Goal: Task Accomplishment & Management: Complete application form

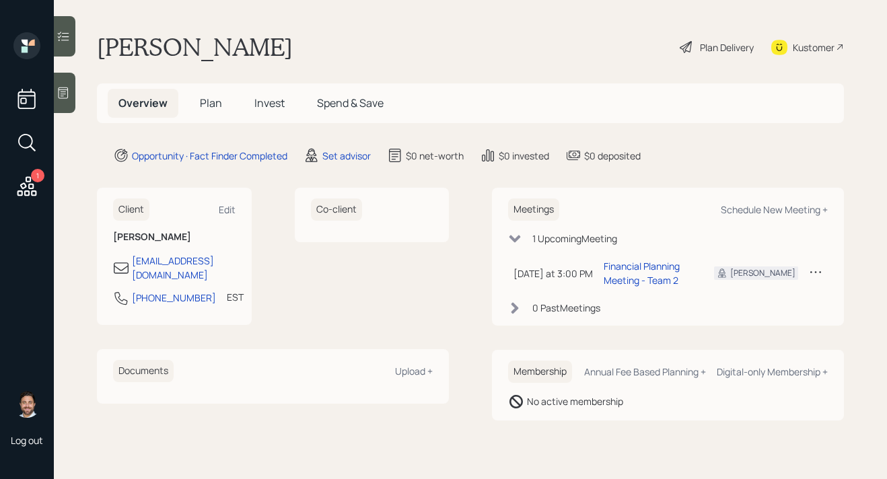
click at [209, 98] on span "Plan" at bounding box center [211, 103] width 22 height 15
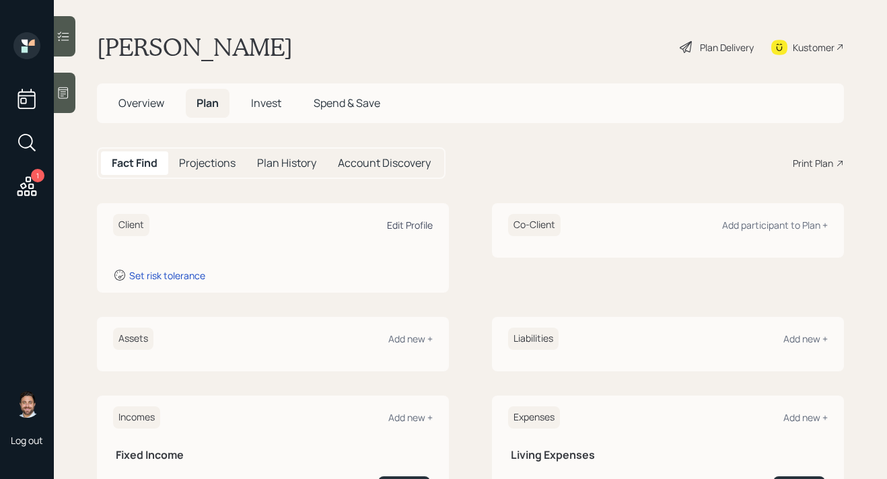
click at [401, 227] on div "Edit Profile" at bounding box center [410, 225] width 46 height 13
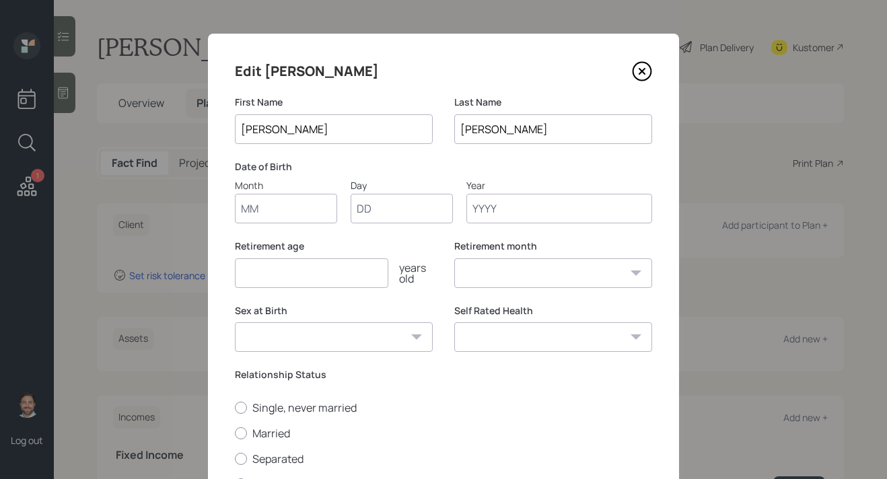
click at [279, 208] on input "Month" at bounding box center [286, 209] width 102 height 30
type input "01"
type input "1957"
select select "1"
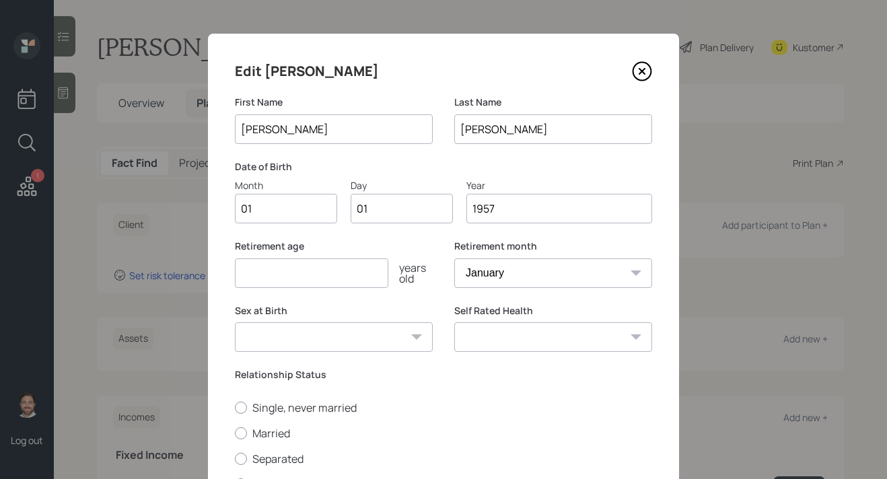
type input "1957"
click at [274, 278] on input "number" at bounding box center [312, 274] width 154 height 30
type input "69"
click at [473, 277] on select "January February March April May June July August September October November De…" at bounding box center [554, 274] width 198 height 30
select select "7"
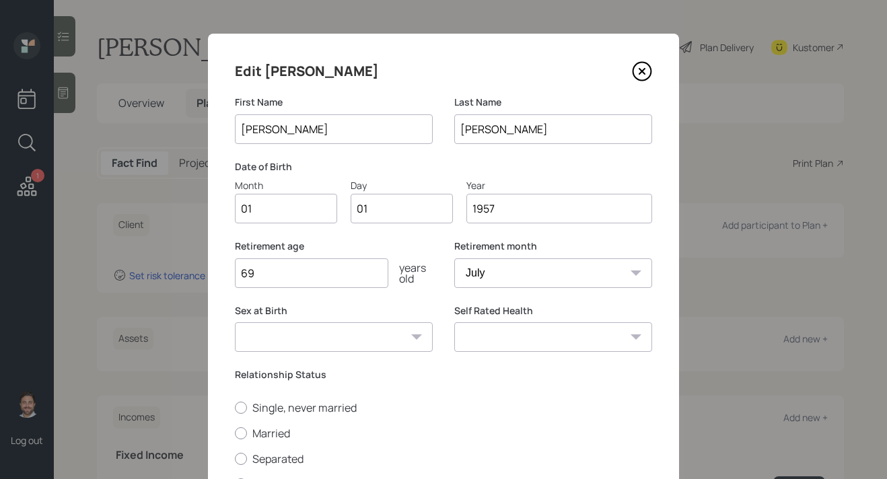
click at [455, 259] on select "January February March April May June July August September October November De…" at bounding box center [554, 274] width 198 height 30
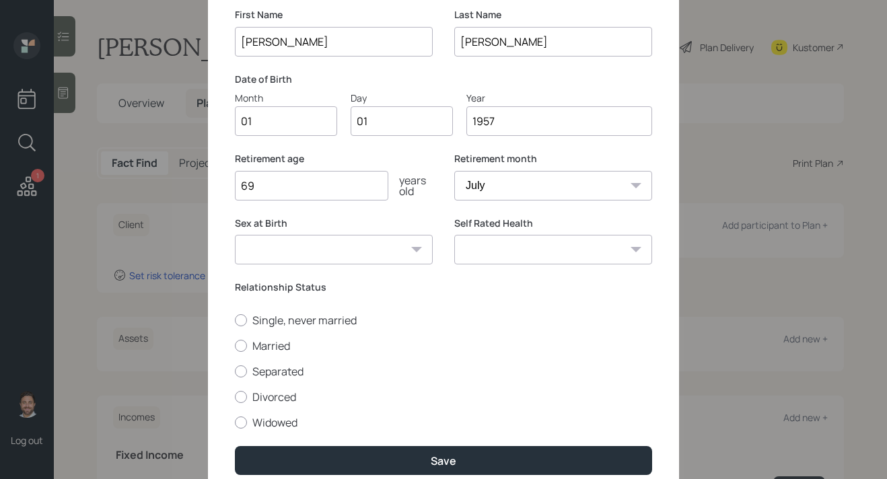
scroll to position [89, 0]
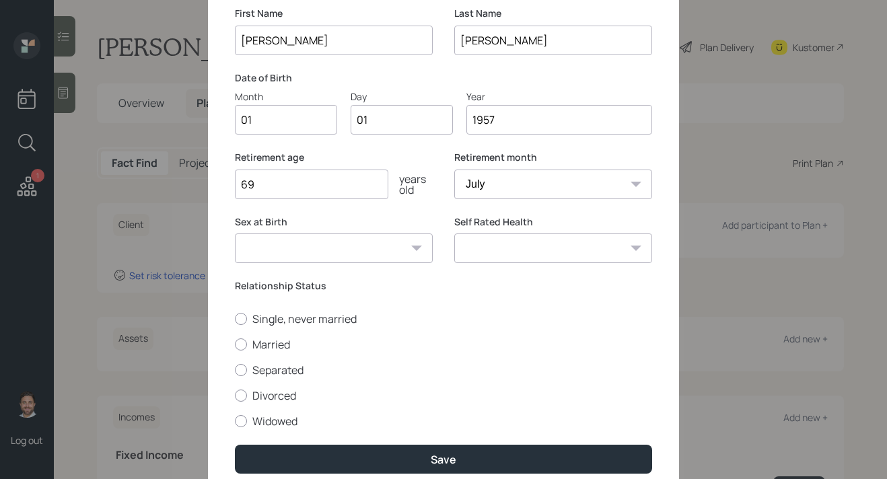
click at [404, 255] on select "[DEMOGRAPHIC_DATA] [DEMOGRAPHIC_DATA] Other / Prefer not to say" at bounding box center [334, 249] width 198 height 30
select select "[DEMOGRAPHIC_DATA]"
click at [235, 234] on select "[DEMOGRAPHIC_DATA] [DEMOGRAPHIC_DATA] Other / Prefer not to say" at bounding box center [334, 249] width 198 height 30
click at [278, 318] on label "Single, never married" at bounding box center [443, 319] width 417 height 15
click at [235, 318] on input "Single, never married" at bounding box center [234, 318] width 1 height 1
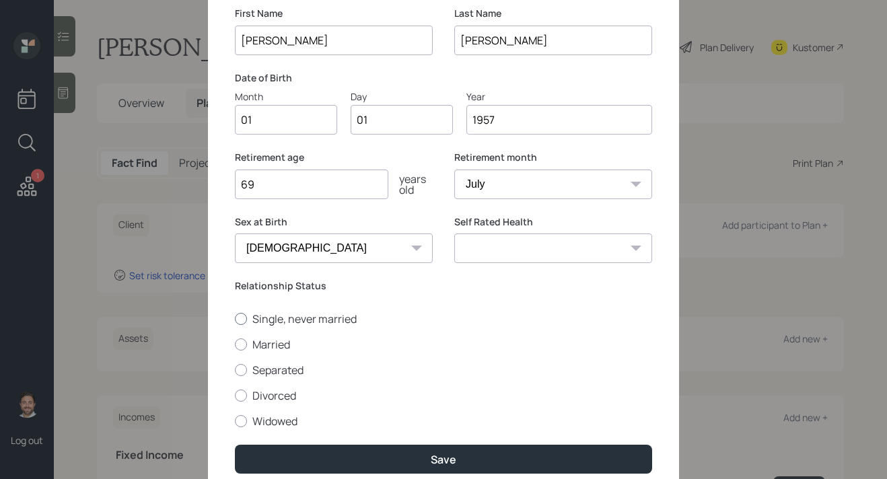
radio input "true"
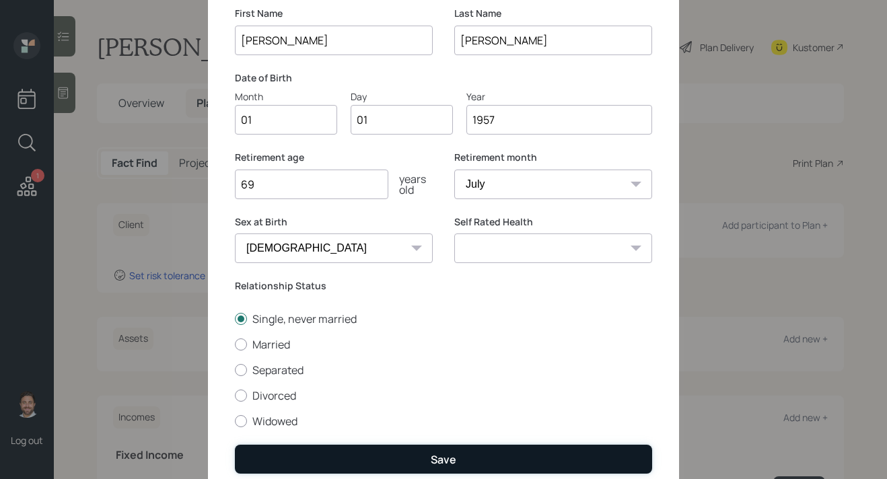
click at [374, 461] on button "Save" at bounding box center [443, 459] width 417 height 29
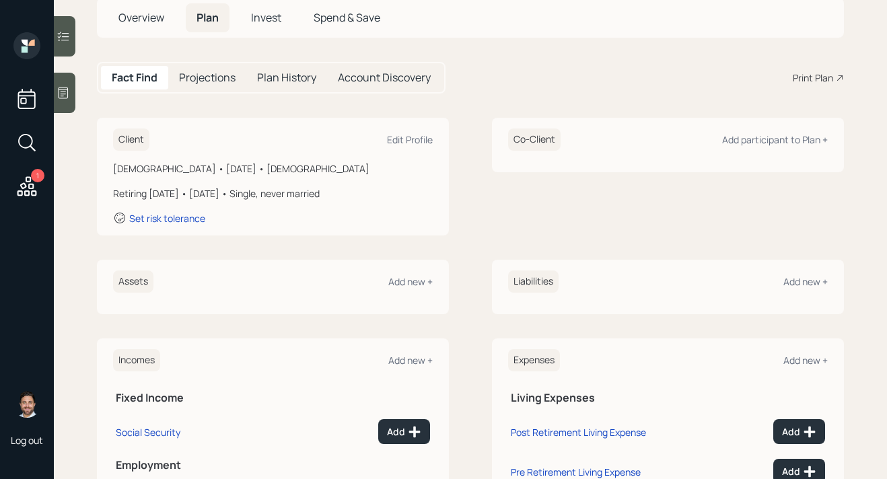
scroll to position [101, 0]
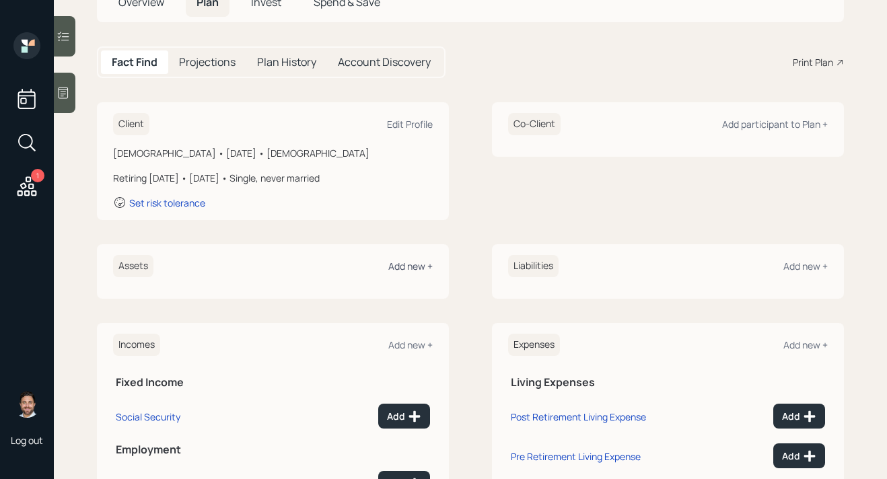
click at [419, 267] on div "Add new +" at bounding box center [411, 266] width 44 height 13
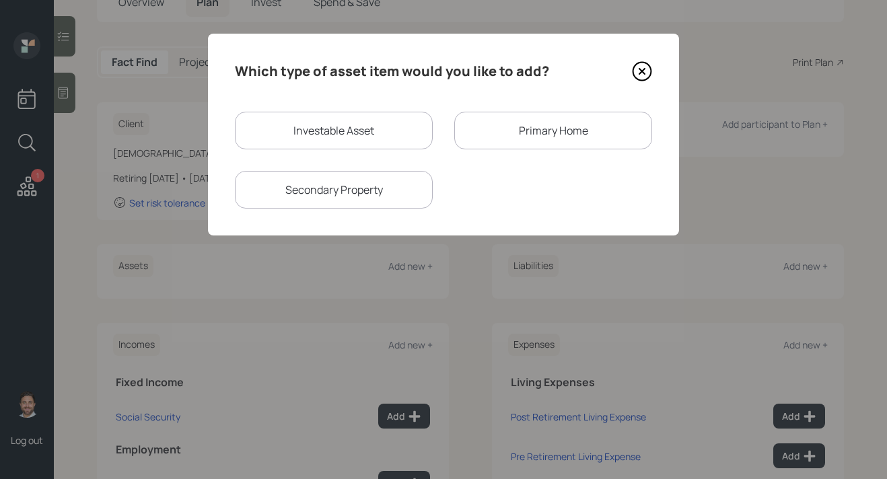
click at [316, 136] on div "Investable Asset" at bounding box center [334, 131] width 198 height 38
select select "taxable"
select select "balanced"
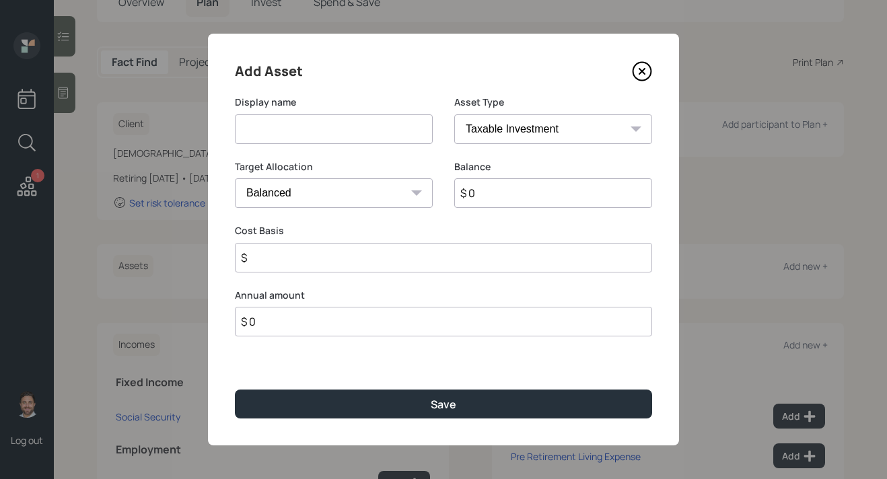
click at [316, 136] on input at bounding box center [334, 129] width 198 height 30
type input "Cash"
click at [575, 133] on select "SEP [PERSON_NAME] IRA 401(k) [PERSON_NAME] 401(k) 403(b) [PERSON_NAME] 403(b) 4…" at bounding box center [554, 129] width 198 height 30
select select "cash"
click at [455, 114] on select "SEP [PERSON_NAME] IRA 401(k) [PERSON_NAME] 401(k) 403(b) [PERSON_NAME] 403(b) 4…" at bounding box center [554, 129] width 198 height 30
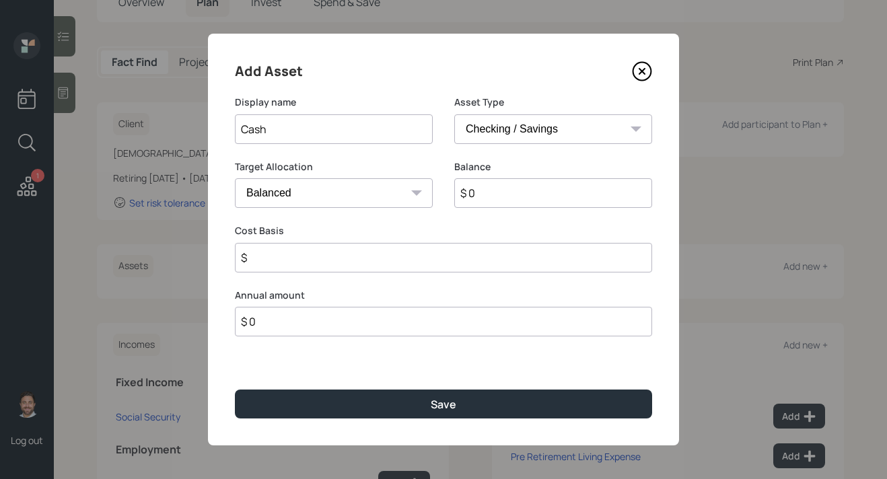
type input "$"
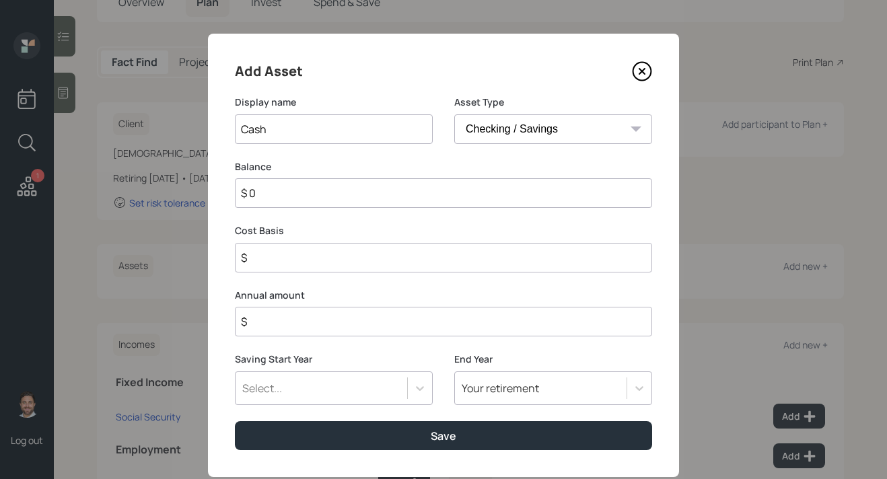
click at [497, 199] on input "$ 0" at bounding box center [443, 193] width 417 height 30
type input "$ 3"
type input "$ 30"
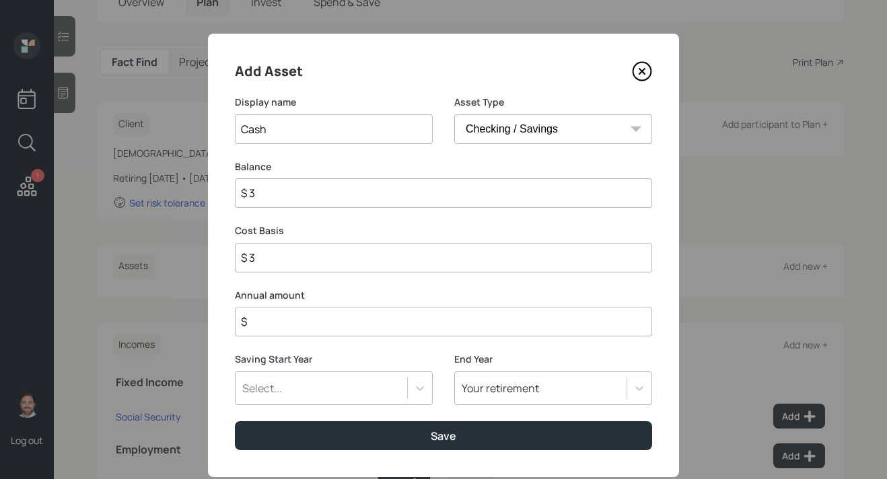
type input "$ 30"
type input "$ 300"
type input "$ 3,000"
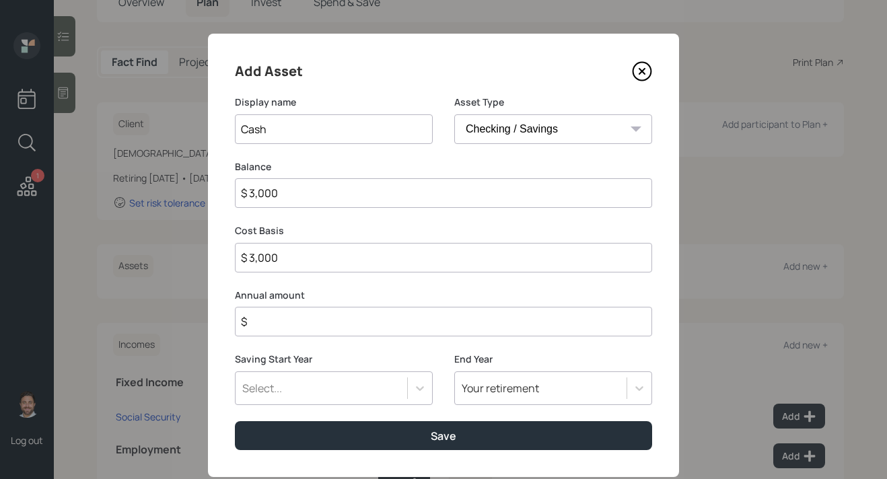
type input "$ 30,000"
click at [485, 321] on input "$" at bounding box center [443, 322] width 417 height 30
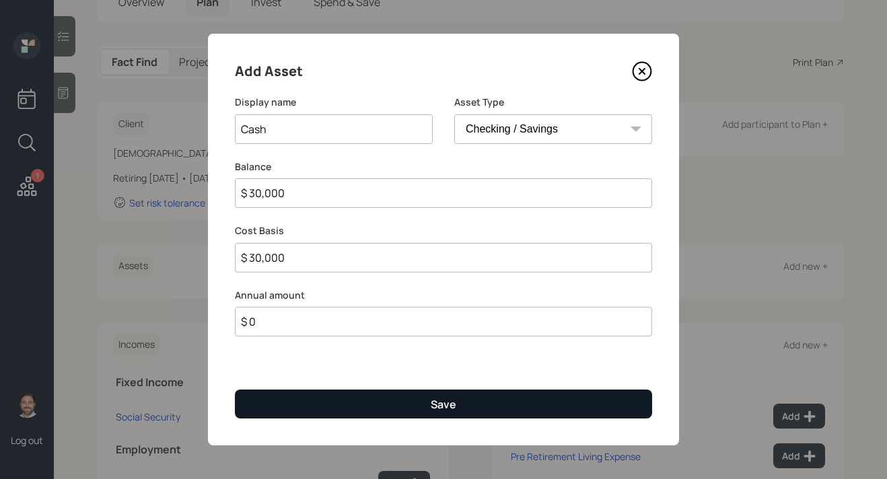
type input "$ 0"
click at [481, 407] on button "Save" at bounding box center [443, 404] width 417 height 29
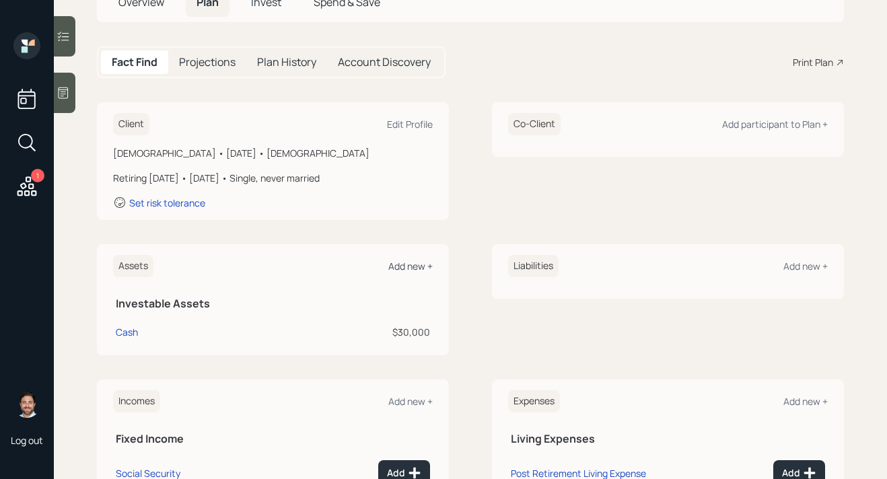
click at [429, 265] on div "Add new +" at bounding box center [411, 266] width 44 height 13
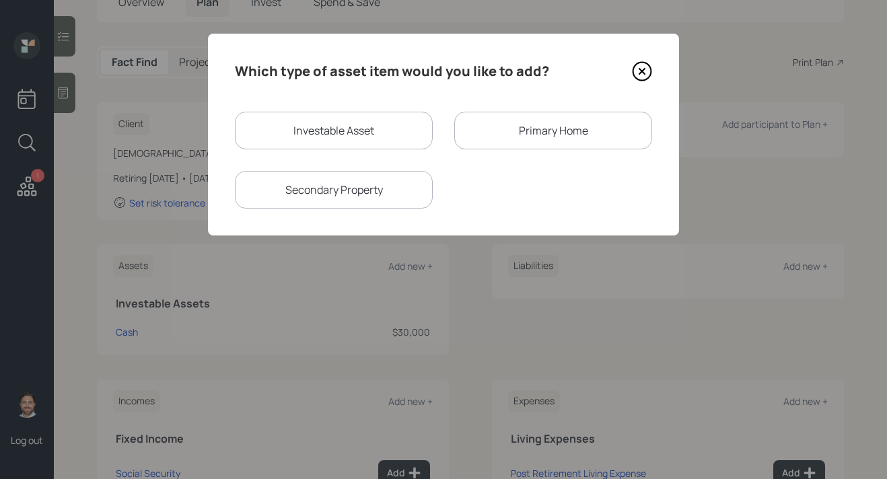
click at [345, 149] on div "Investable Asset" at bounding box center [334, 131] width 198 height 38
select select "taxable"
select select "balanced"
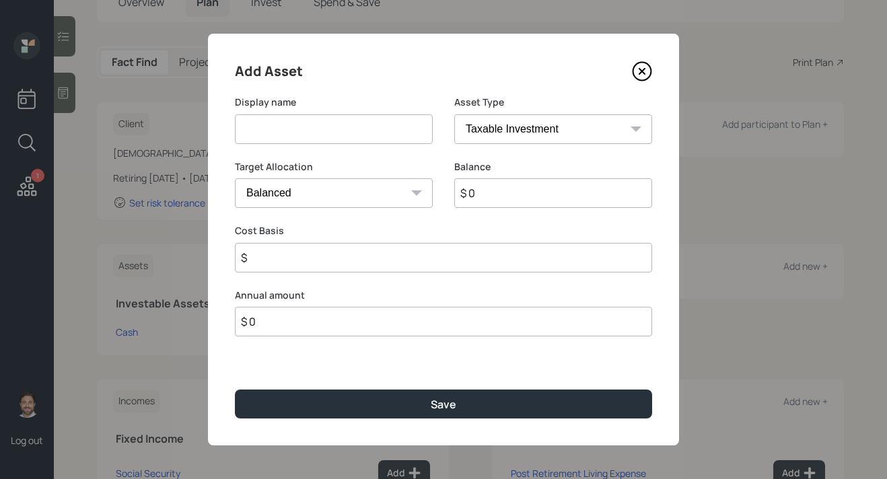
click at [345, 141] on input at bounding box center [334, 129] width 198 height 30
type input "CDs"
click at [519, 136] on select "SEP [PERSON_NAME] IRA 401(k) [PERSON_NAME] 401(k) 403(b) [PERSON_NAME] 403(b) 4…" at bounding box center [554, 129] width 198 height 30
click at [455, 114] on select "SEP [PERSON_NAME] IRA 401(k) [PERSON_NAME] 401(k) 403(b) [PERSON_NAME] 403(b) 4…" at bounding box center [554, 129] width 198 height 30
click at [495, 193] on input "$ 0" at bounding box center [554, 193] width 198 height 30
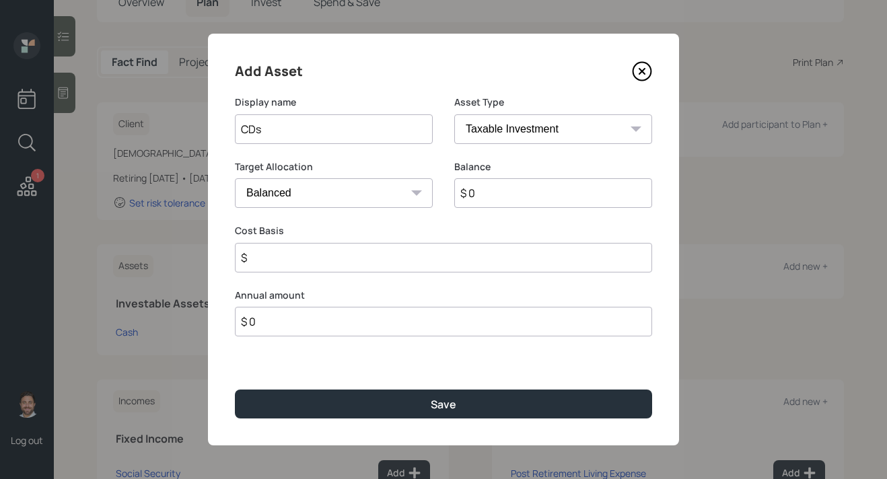
click at [495, 193] on input "$ 0" at bounding box center [554, 193] width 198 height 30
click at [391, 194] on select "Cash Conservative Balanced Aggressive" at bounding box center [334, 193] width 198 height 30
select select "uninvested"
click at [235, 178] on select "Cash Conservative Balanced Aggressive" at bounding box center [334, 193] width 198 height 30
click at [508, 199] on input "$ 0" at bounding box center [554, 193] width 198 height 30
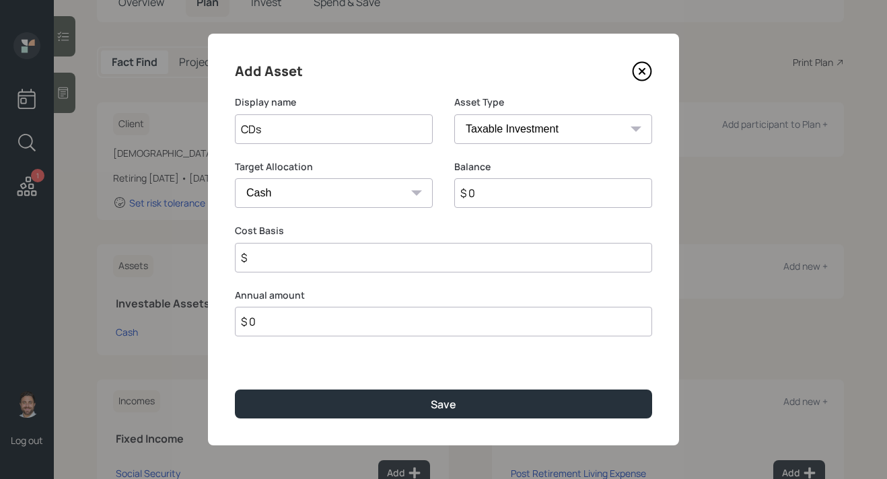
click at [508, 199] on input "$ 0" at bounding box center [554, 193] width 198 height 30
type input "$ 1"
type input "$ 17"
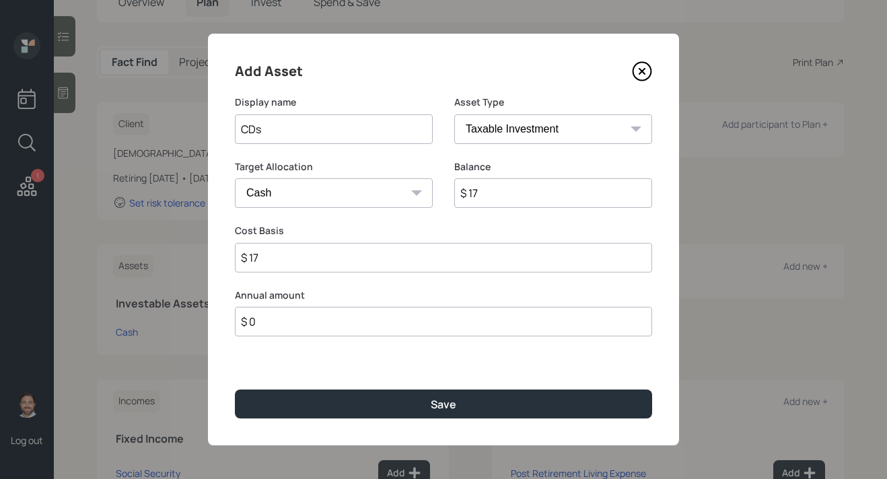
type input "$ 175"
type input "$ 1,750"
type input "$ 17,500"
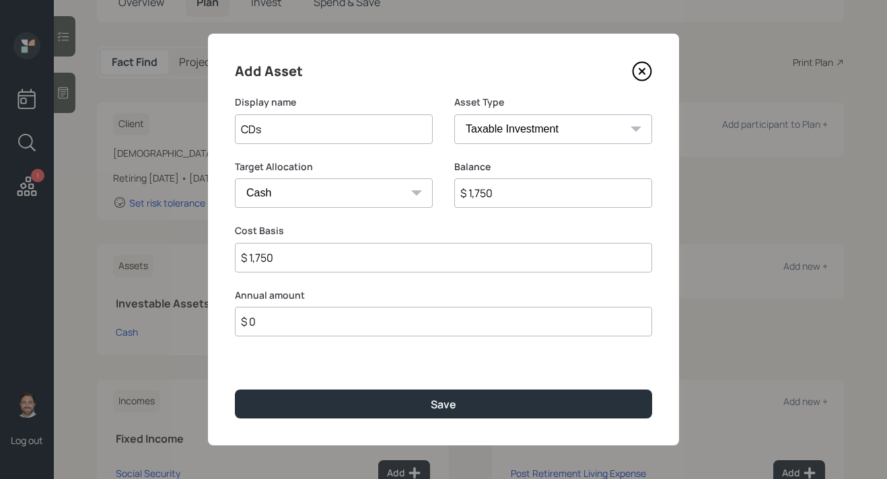
type input "$ 17,500"
type input "$ 175,000"
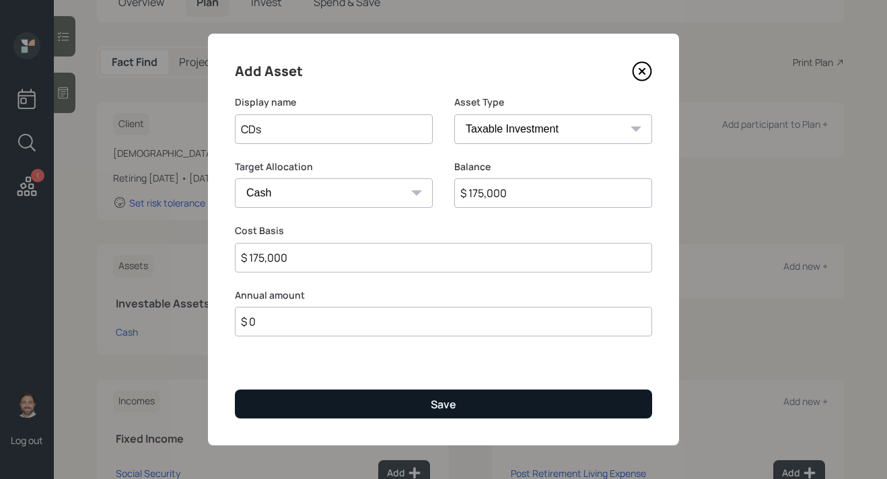
type input "$ 175,000"
click at [475, 399] on button "Save" at bounding box center [443, 404] width 417 height 29
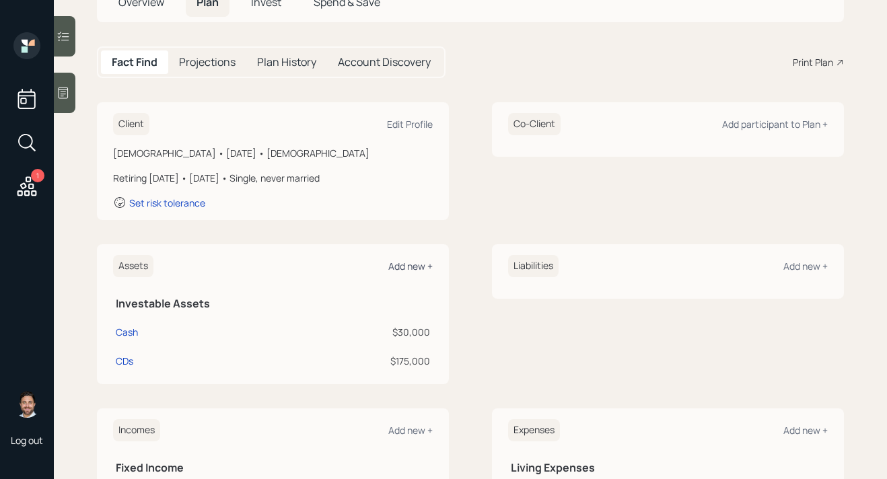
click at [421, 263] on div "Add new +" at bounding box center [411, 266] width 44 height 13
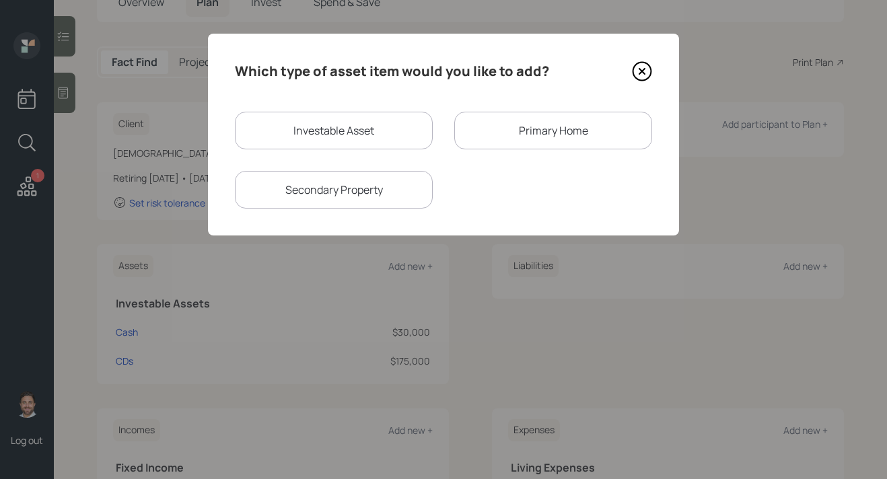
click at [383, 134] on div "Investable Asset" at bounding box center [334, 131] width 198 height 38
select select "taxable"
select select "balanced"
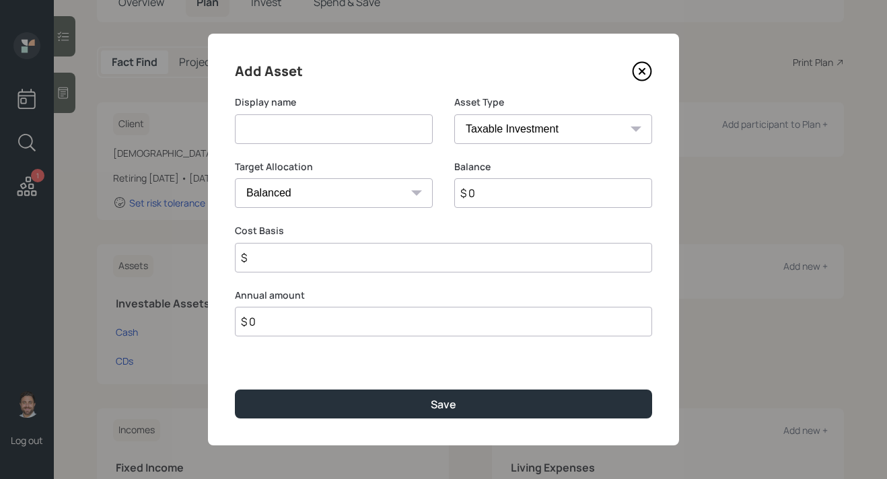
click at [378, 137] on input at bounding box center [334, 129] width 198 height 30
type input "Current 401k"
click at [531, 130] on select "SEP [PERSON_NAME] IRA 401(k) [PERSON_NAME] 401(k) 403(b) [PERSON_NAME] 403(b) 4…" at bounding box center [554, 129] width 198 height 30
select select "company_sponsored"
click at [455, 114] on select "SEP [PERSON_NAME] IRA 401(k) [PERSON_NAME] 401(k) 403(b) [PERSON_NAME] 403(b) 4…" at bounding box center [554, 129] width 198 height 30
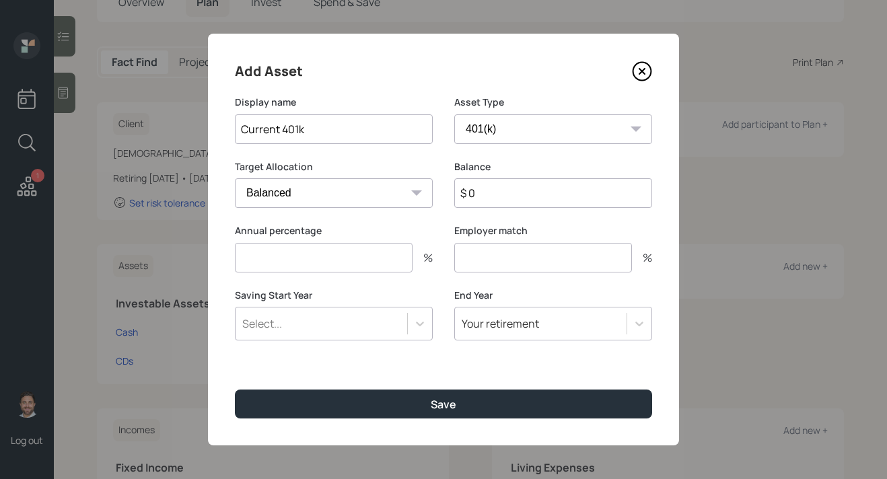
click at [498, 205] on input "$ 0" at bounding box center [554, 193] width 198 height 30
type input "$ 117,000"
click at [400, 256] on input "number" at bounding box center [324, 258] width 178 height 30
type input "0"
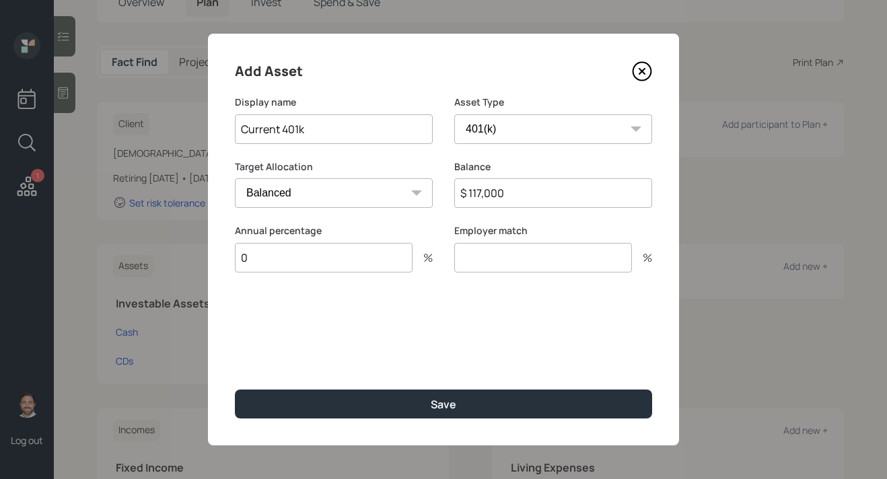
click at [516, 255] on input "number" at bounding box center [544, 258] width 178 height 30
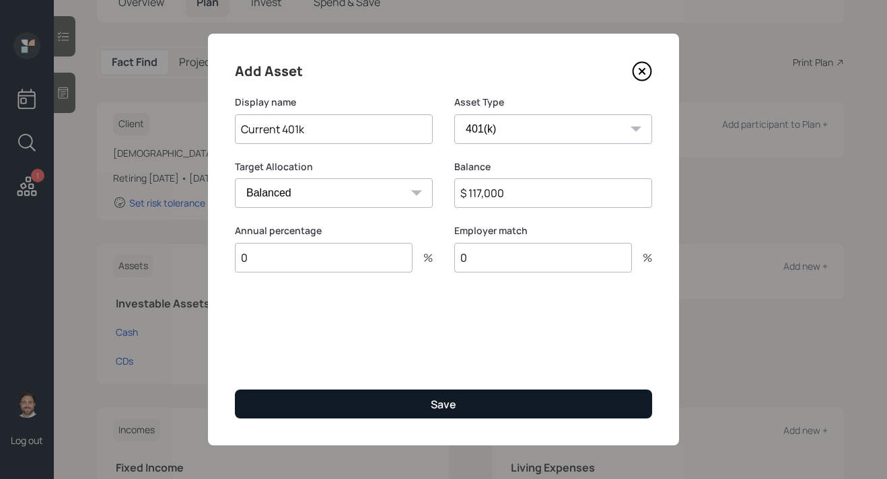
type input "0"
click at [462, 394] on button "Save" at bounding box center [443, 404] width 417 height 29
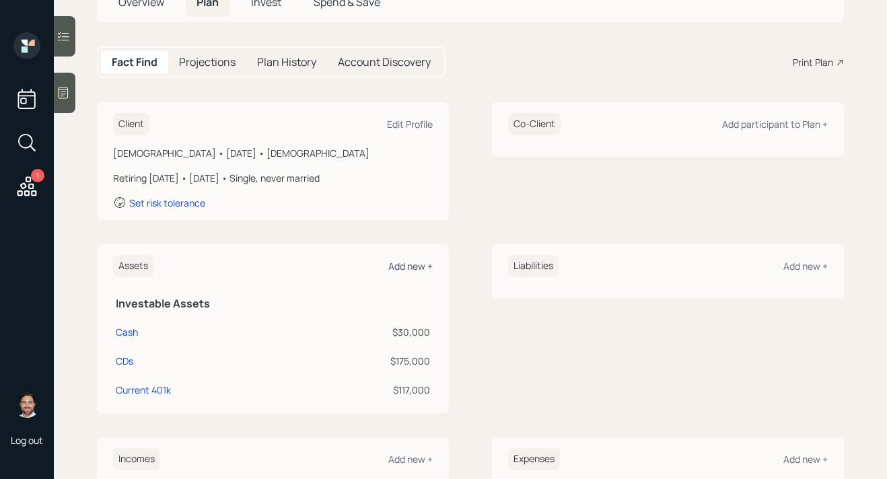
click at [422, 266] on div "Add new +" at bounding box center [411, 266] width 44 height 13
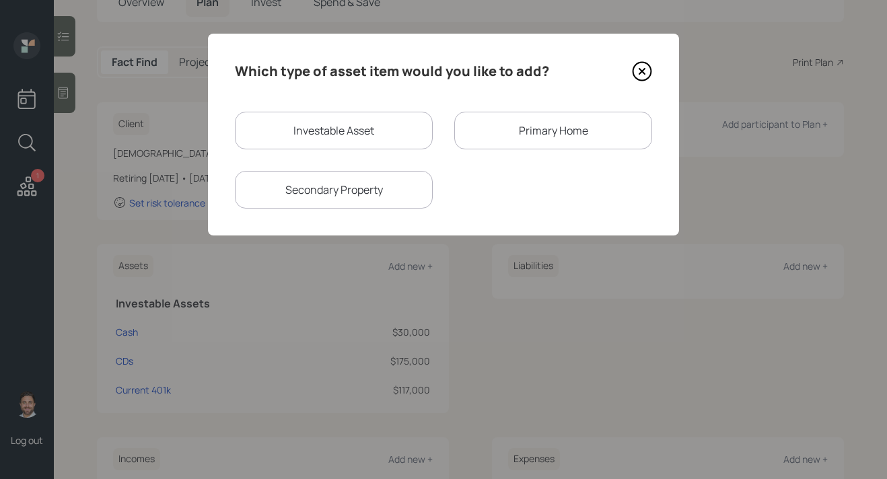
click at [350, 140] on div "Investable Asset" at bounding box center [334, 131] width 198 height 38
select select "taxable"
select select "balanced"
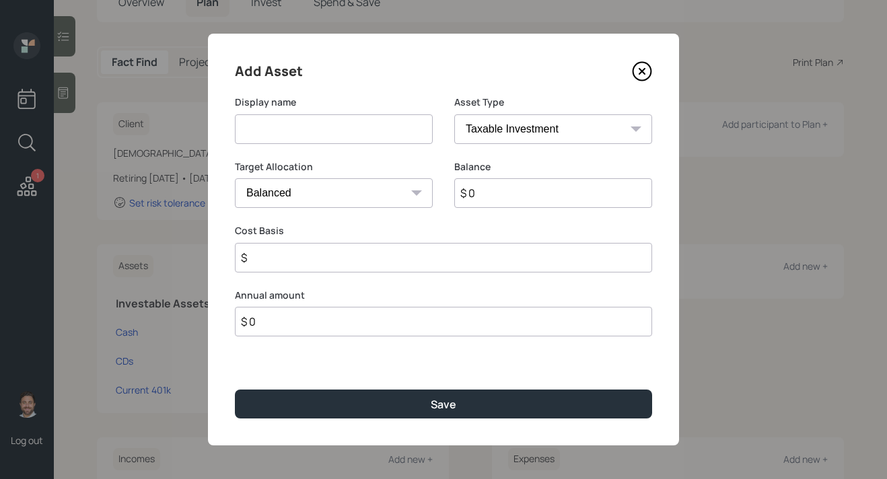
click at [350, 140] on input at bounding box center [334, 129] width 198 height 30
type input "[PERSON_NAME]"
click at [543, 137] on select "SEP [PERSON_NAME] IRA 401(k) [PERSON_NAME] 401(k) 403(b) [PERSON_NAME] 403(b) 4…" at bounding box center [554, 129] width 198 height 30
select select "roth_ira"
click at [455, 114] on select "SEP [PERSON_NAME] IRA 401(k) [PERSON_NAME] 401(k) 403(b) [PERSON_NAME] 403(b) 4…" at bounding box center [554, 129] width 198 height 30
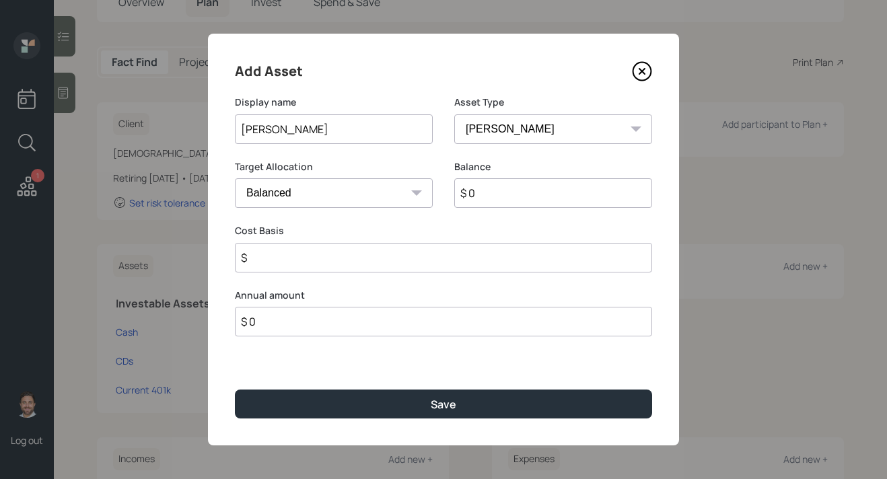
type input "$"
click at [494, 192] on input "$ 0" at bounding box center [554, 193] width 198 height 30
type input "$ 200,000"
click at [476, 262] on input "$" at bounding box center [443, 258] width 417 height 30
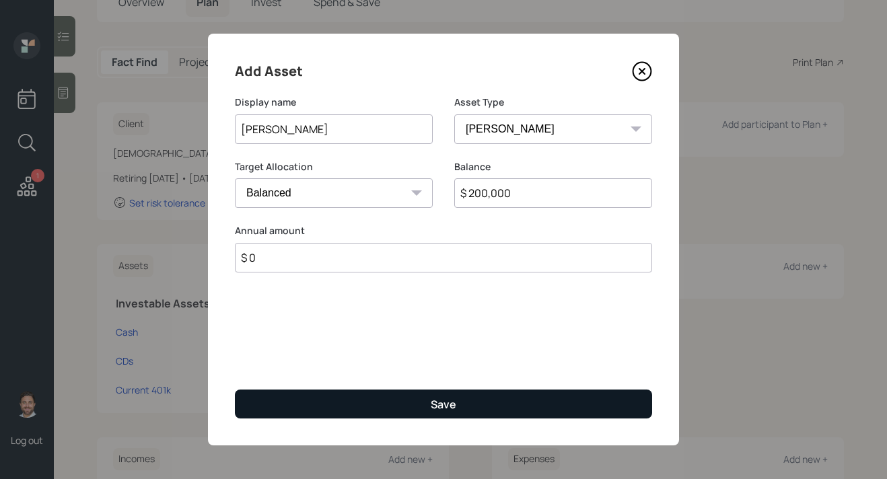
type input "$ 0"
click at [520, 402] on button "Save" at bounding box center [443, 404] width 417 height 29
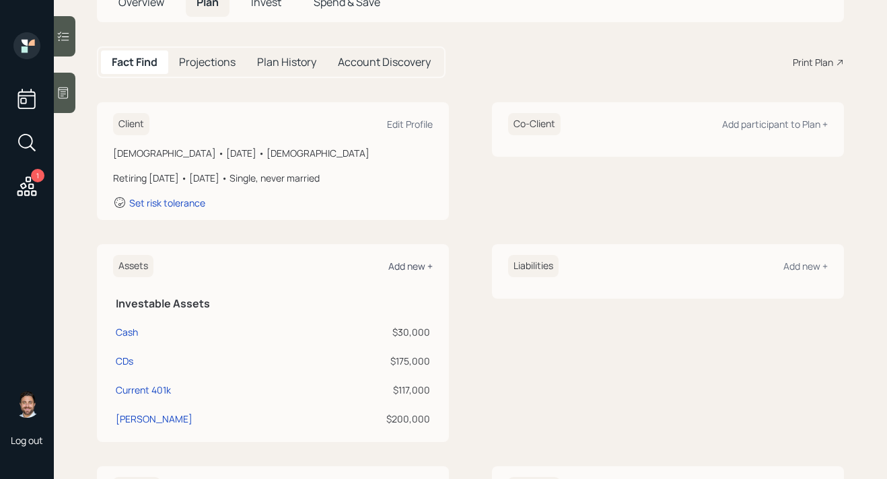
click at [410, 265] on div "Add new +" at bounding box center [411, 266] width 44 height 13
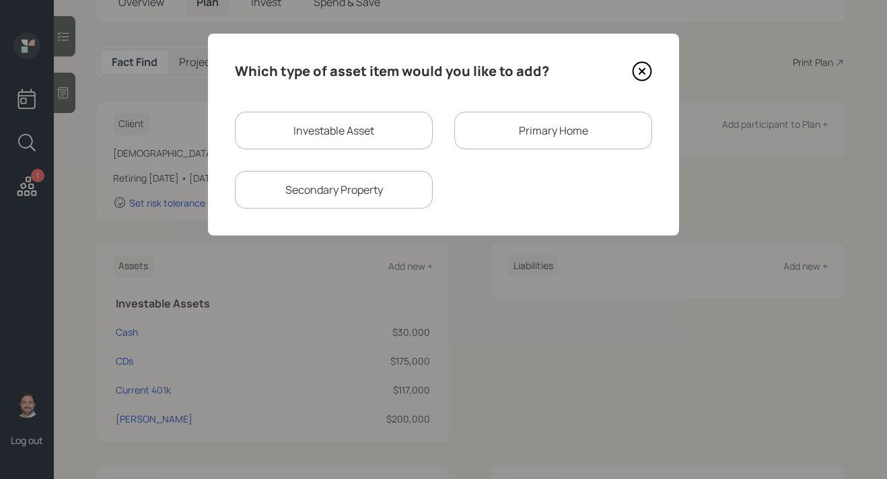
click at [325, 152] on div "Investable Asset Primary Home Secondary Property" at bounding box center [443, 160] width 417 height 97
click at [325, 138] on div "Investable Asset" at bounding box center [334, 131] width 198 height 38
select select "taxable"
select select "balanced"
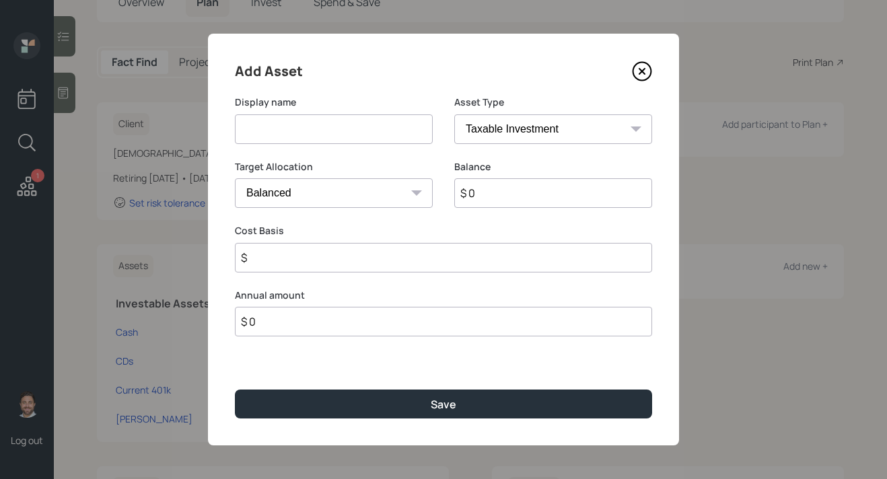
click at [327, 137] on input at bounding box center [334, 129] width 198 height 30
type input "Cash Account"
click at [475, 131] on select "SEP [PERSON_NAME] IRA 401(k) [PERSON_NAME] 401(k) 403(b) [PERSON_NAME] 403(b) 4…" at bounding box center [554, 129] width 198 height 30
select select "cash"
click at [455, 114] on select "SEP [PERSON_NAME] IRA 401(k) [PERSON_NAME] 401(k) 403(b) [PERSON_NAME] 403(b) 4…" at bounding box center [554, 129] width 198 height 30
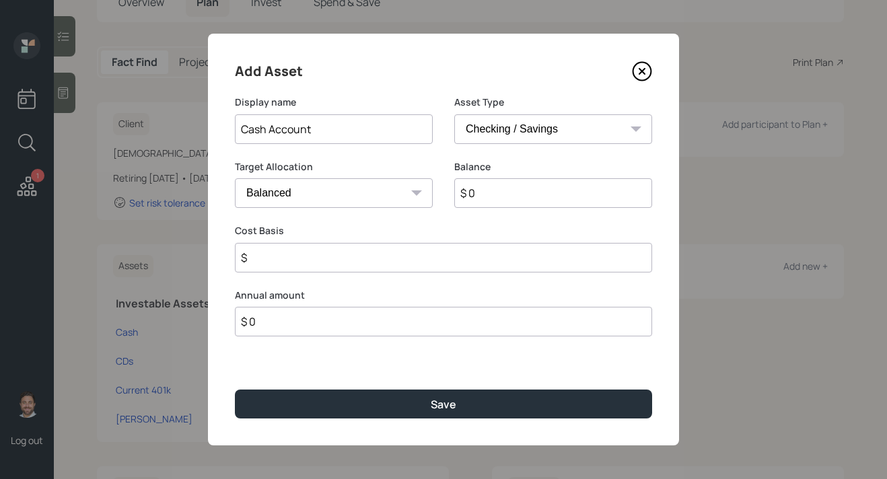
type input "$"
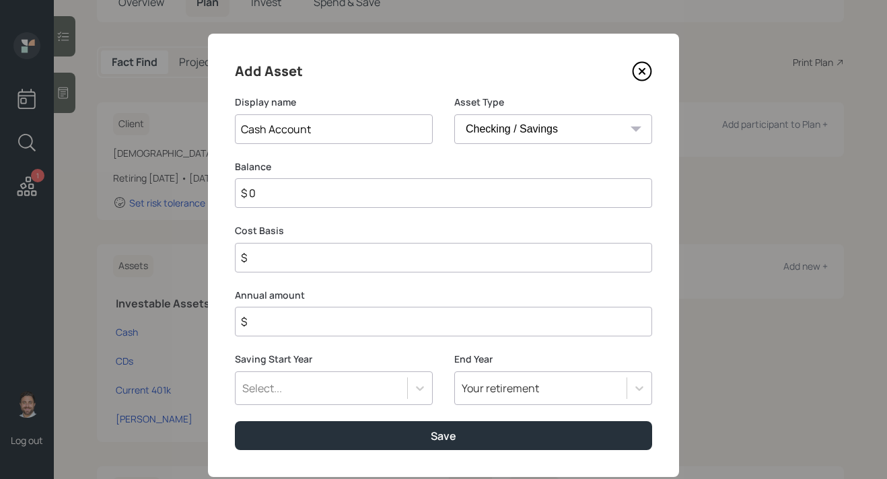
click at [463, 188] on input "$ 0" at bounding box center [443, 193] width 417 height 30
type input "$ 6"
type input "$ 60"
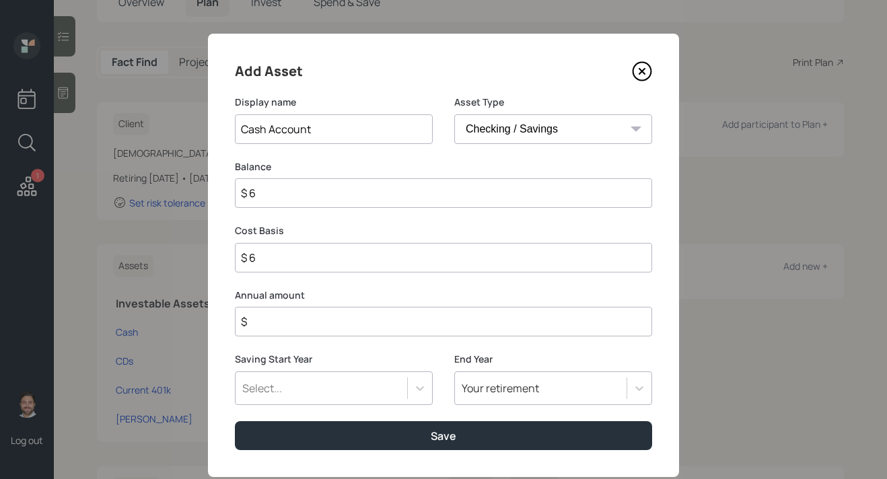
type input "$ 60"
type input "$ 600"
type input "$ 6,000"
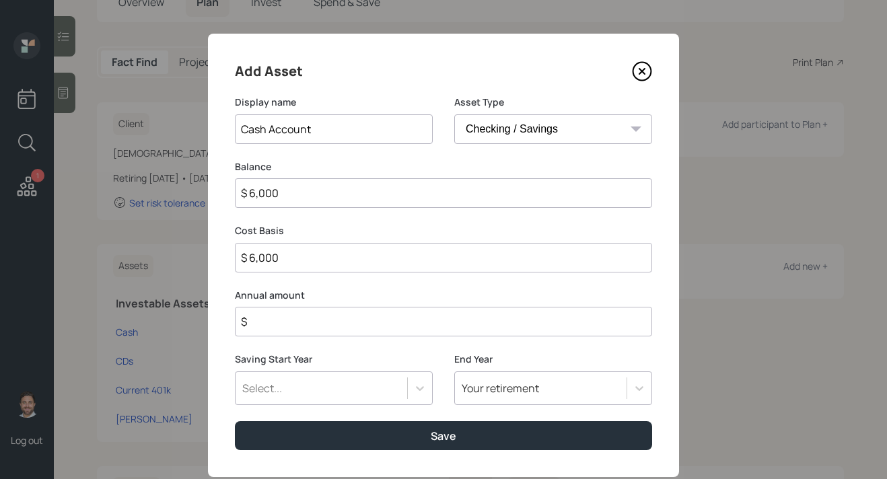
type input "$ 60,000"
type input "$ 600,000"
type input "$ 60,000"
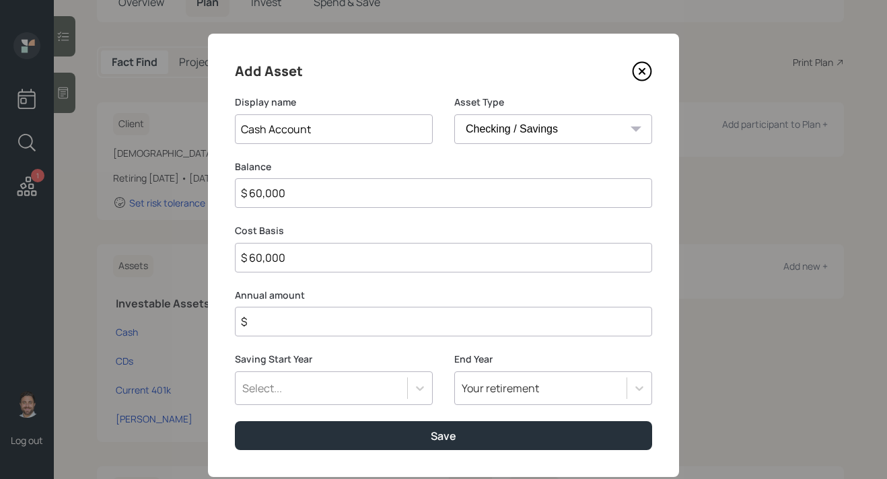
type input "$ 60,000"
click at [436, 325] on input "$" at bounding box center [443, 322] width 417 height 30
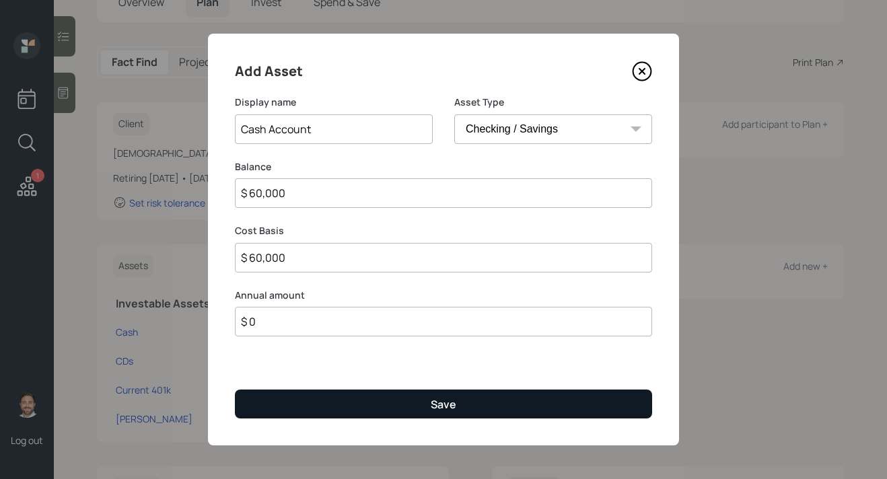
type input "$ 0"
click at [410, 391] on button "Save" at bounding box center [443, 404] width 417 height 29
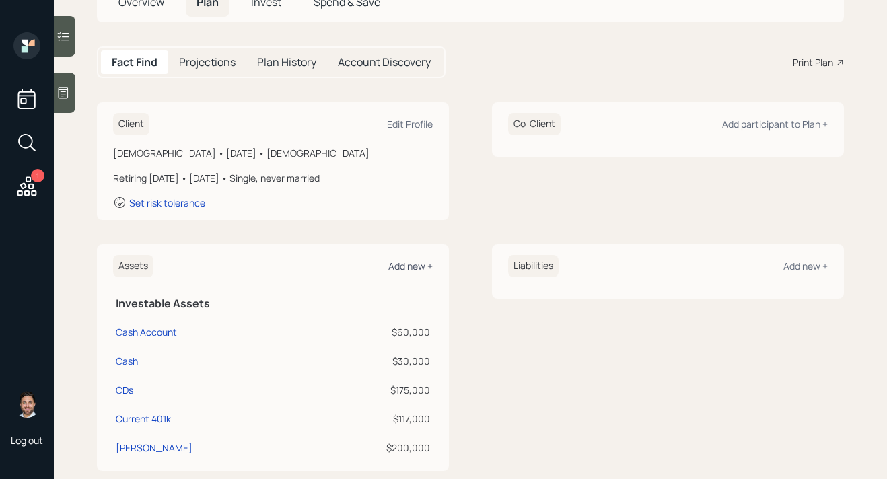
click at [409, 270] on div "Add new +" at bounding box center [411, 266] width 44 height 13
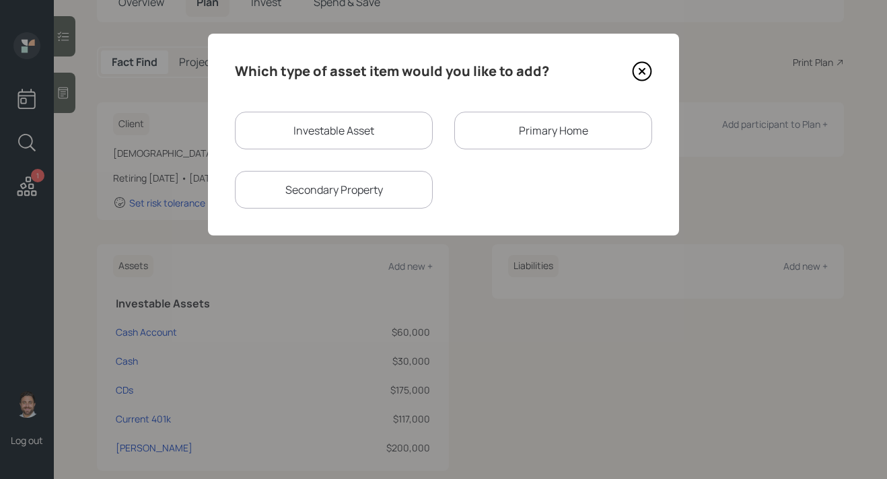
click at [491, 127] on div "Primary Home" at bounding box center [554, 131] width 198 height 38
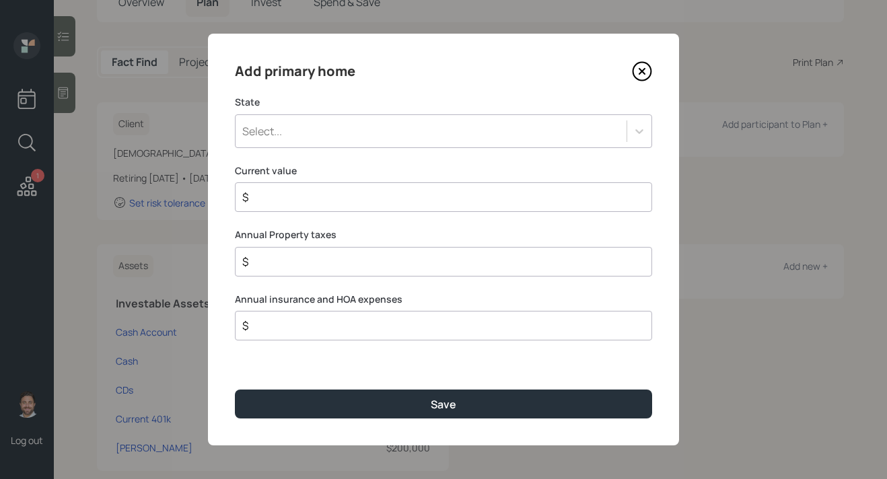
click at [429, 129] on div "Select..." at bounding box center [431, 131] width 391 height 23
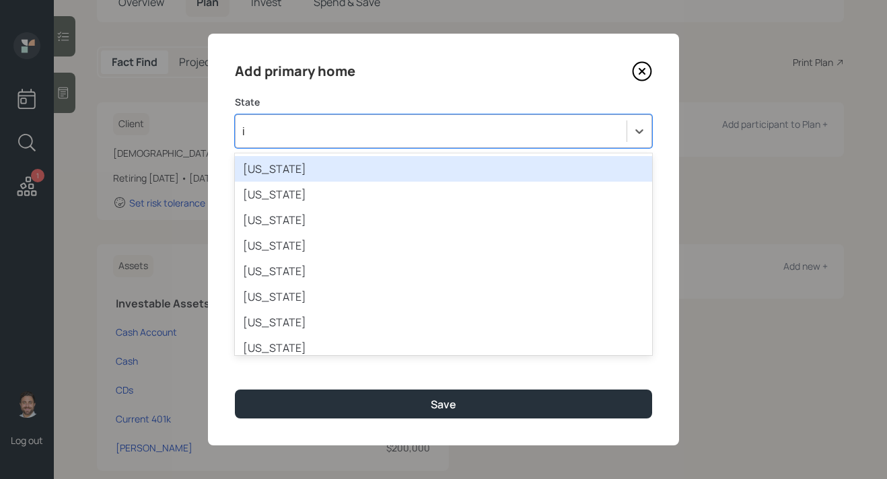
type input "in"
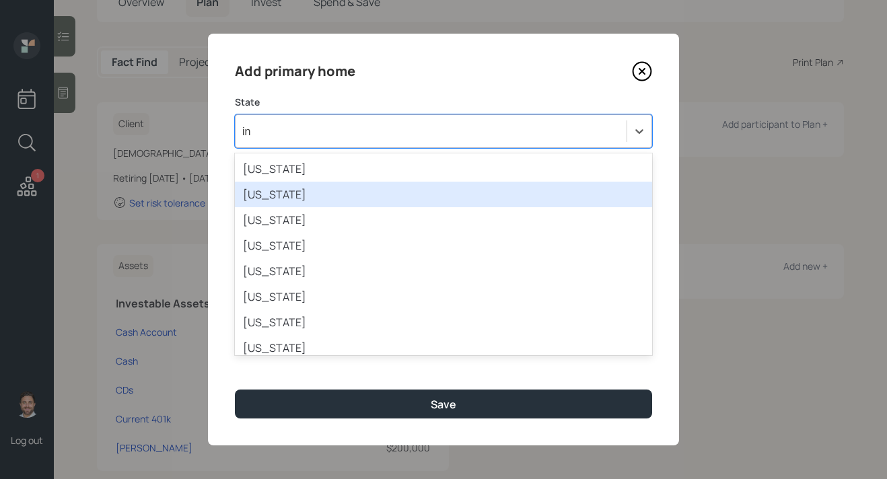
click at [411, 191] on div "[US_STATE]" at bounding box center [443, 195] width 417 height 26
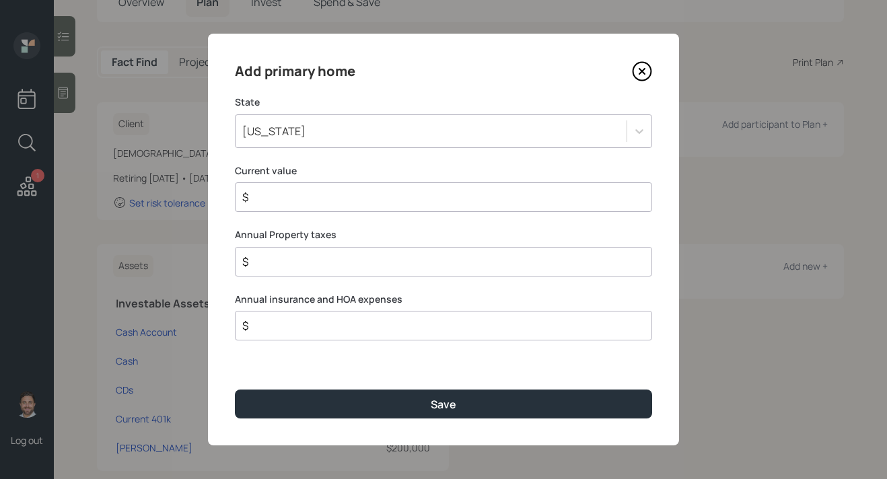
click at [397, 203] on input "$" at bounding box center [438, 197] width 395 height 16
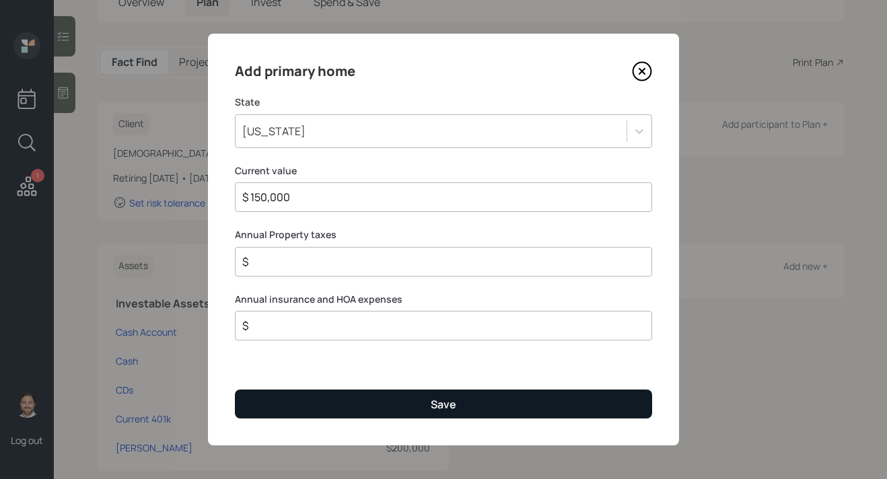
type input "$ 150,000"
click at [438, 411] on div "Save" at bounding box center [444, 404] width 26 height 15
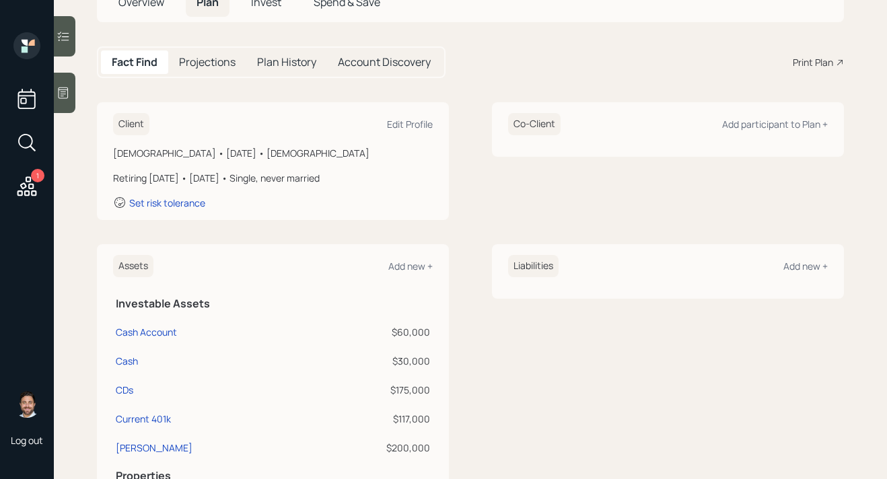
click at [813, 273] on div "Liabilities Add new +" at bounding box center [668, 266] width 320 height 22
click at [810, 266] on div "Add new +" at bounding box center [806, 266] width 44 height 13
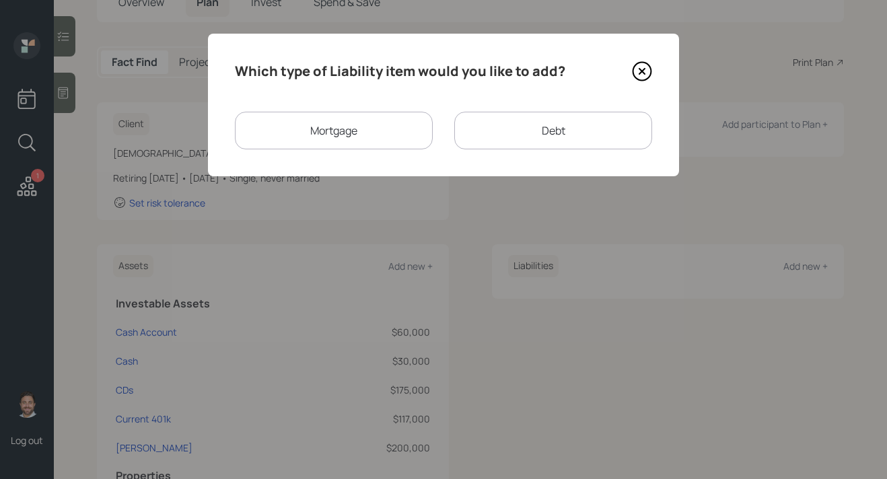
click at [370, 135] on div "Mortgage" at bounding box center [334, 131] width 198 height 38
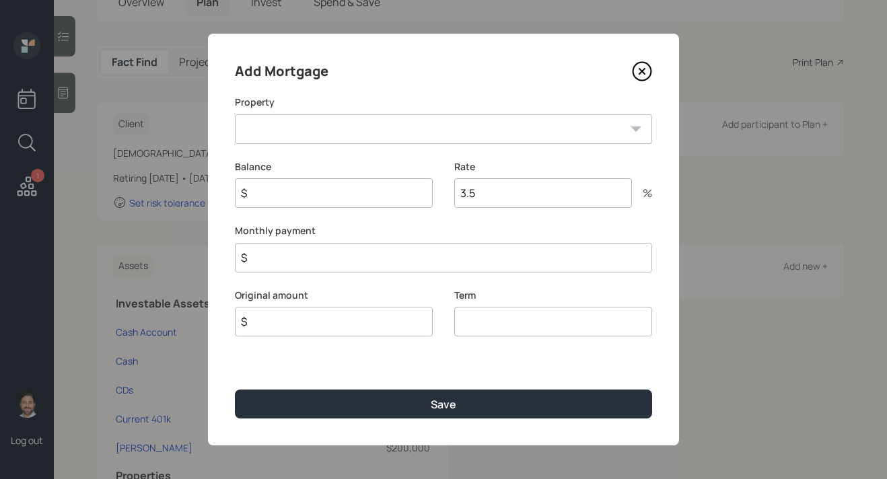
click at [370, 133] on select "IN Primary home" at bounding box center [443, 129] width 417 height 30
select select "5d85758d-4d3f-4b65-895b-a682e330872b"
click at [235, 114] on select "IN Primary home" at bounding box center [443, 129] width 417 height 30
click at [372, 197] on input "$" at bounding box center [334, 193] width 198 height 30
type input "$ 60,000"
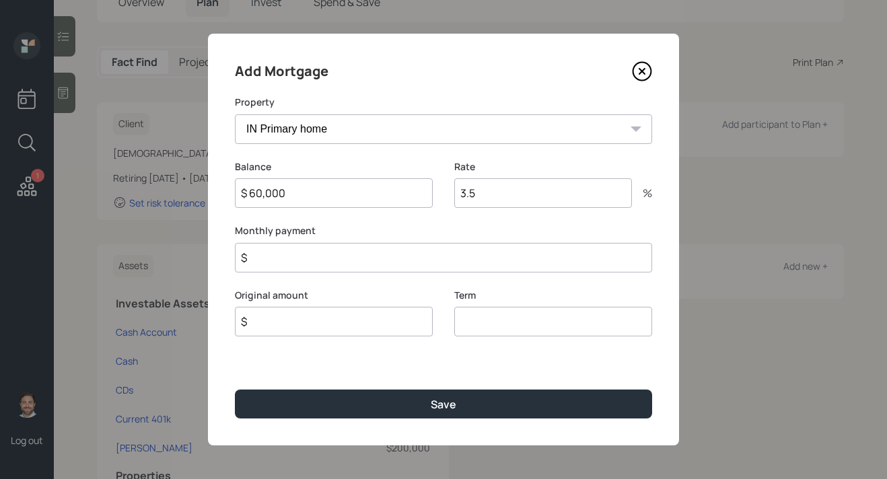
click at [378, 320] on input "$" at bounding box center [334, 322] width 198 height 30
type input "$ 60,000"
click at [511, 319] on input "number" at bounding box center [554, 322] width 198 height 30
type input "30"
click at [500, 266] on input "$" at bounding box center [443, 258] width 417 height 30
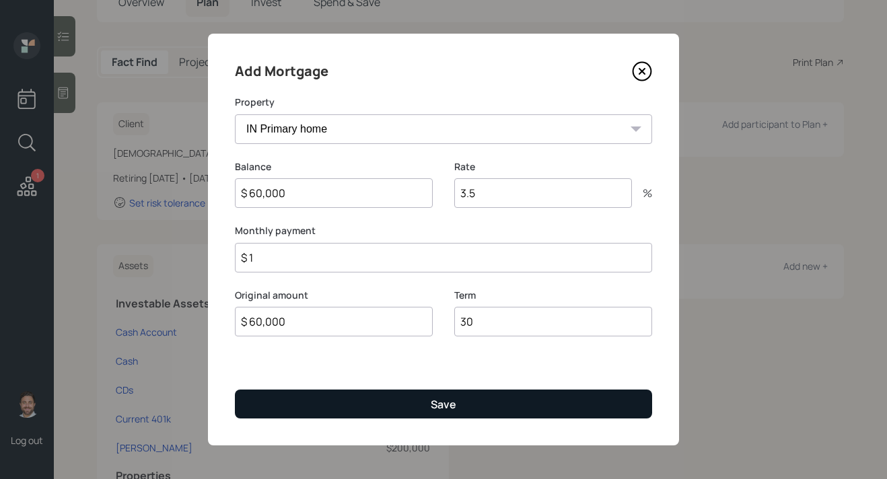
type input "$ 1"
click at [472, 411] on button "Save" at bounding box center [443, 404] width 417 height 29
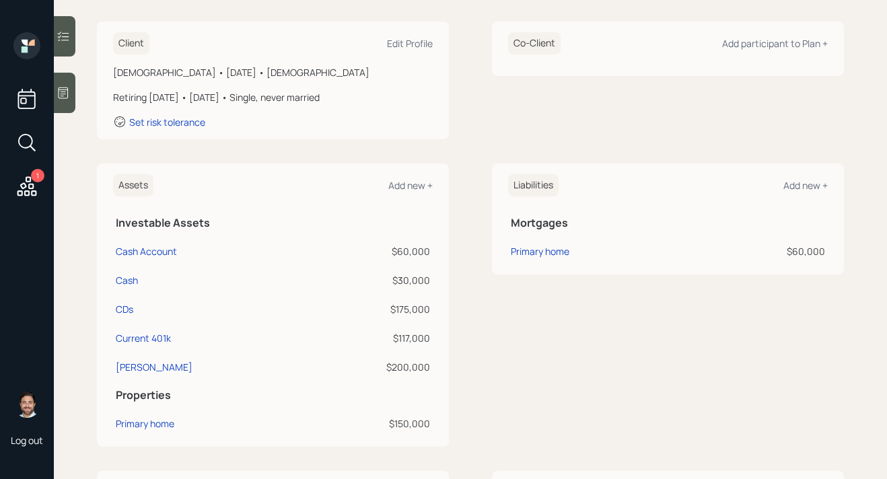
scroll to position [202, 0]
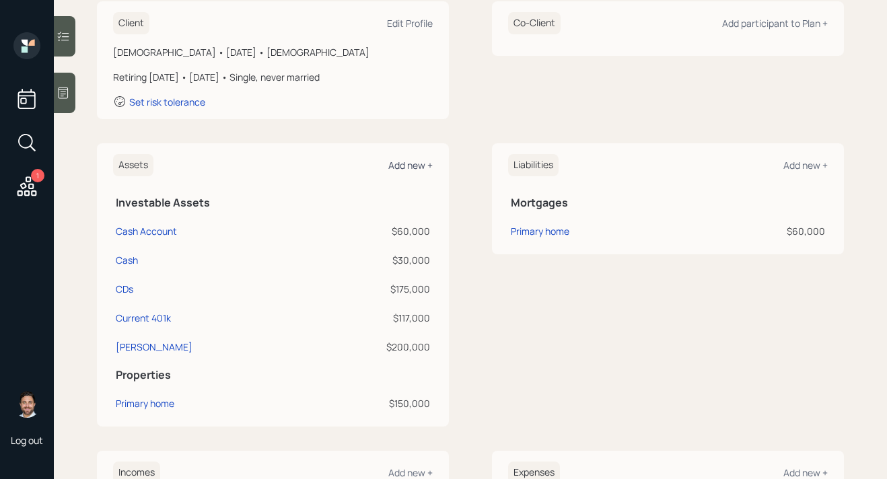
click at [418, 166] on div "Add new +" at bounding box center [411, 165] width 44 height 13
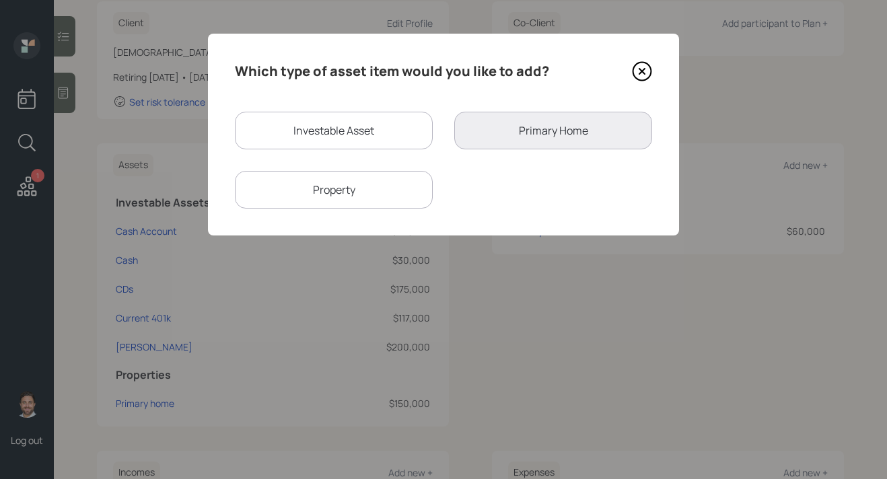
click at [389, 194] on div "Property" at bounding box center [334, 190] width 198 height 38
select select "rental_property"
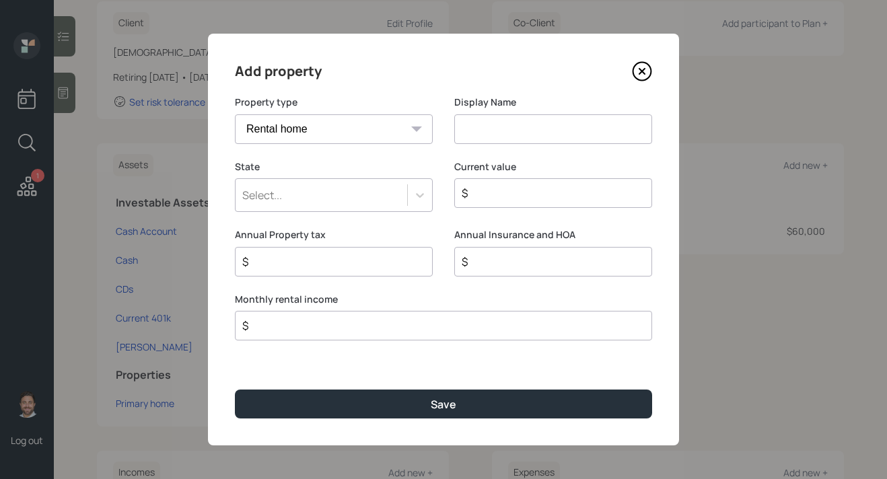
click at [473, 136] on input at bounding box center [554, 129] width 198 height 30
type input "Rental Properties"
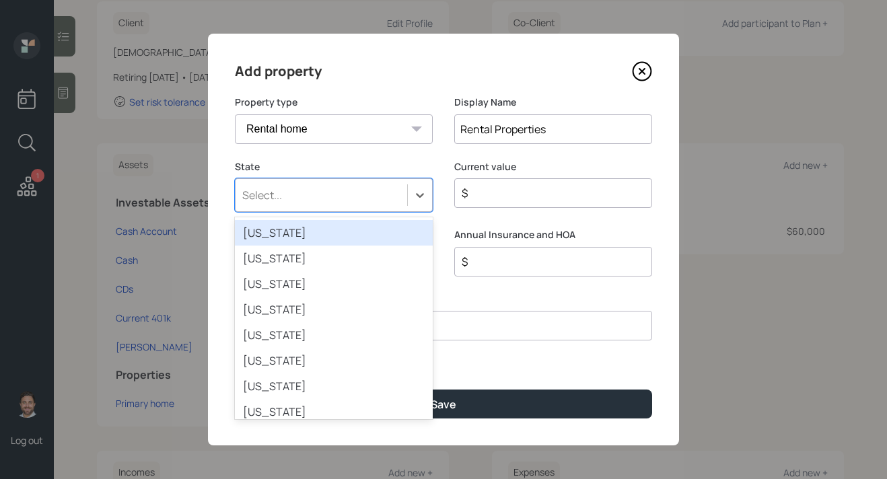
click at [337, 199] on div "Select..." at bounding box center [322, 195] width 172 height 23
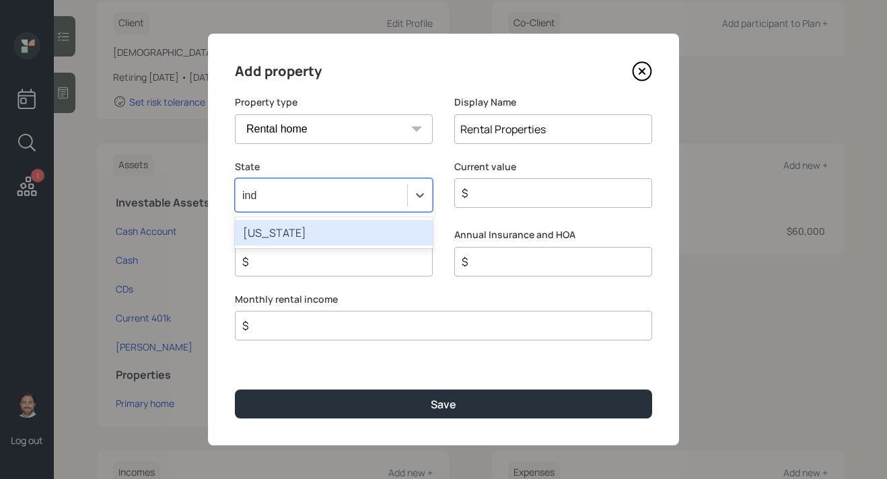
type input "indi"
click at [346, 232] on div "[US_STATE]" at bounding box center [334, 233] width 198 height 26
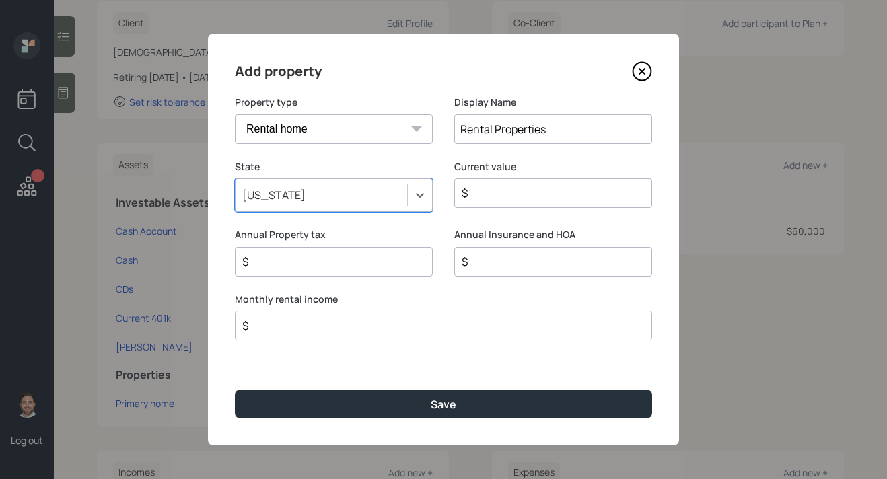
click at [492, 197] on input "$" at bounding box center [548, 193] width 175 height 16
type input "$ 450,000"
click at [360, 331] on input "$" at bounding box center [438, 326] width 395 height 16
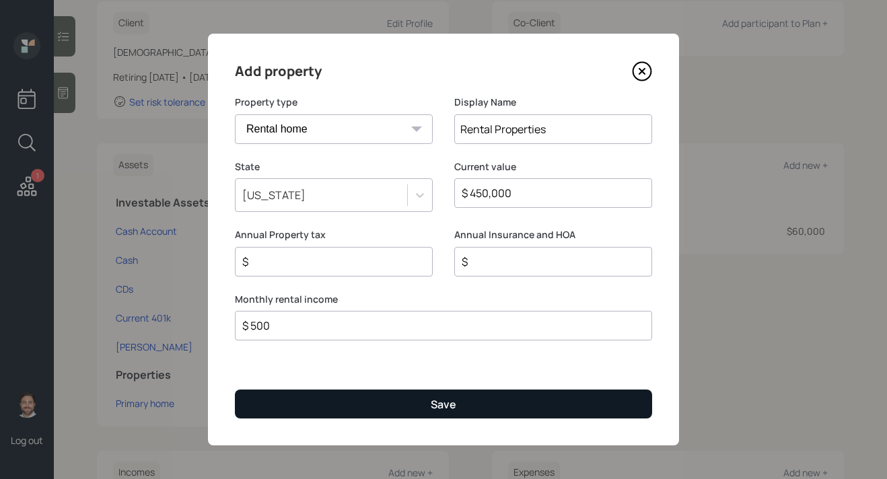
type input "$ 500"
click at [370, 413] on button "Save" at bounding box center [443, 404] width 417 height 29
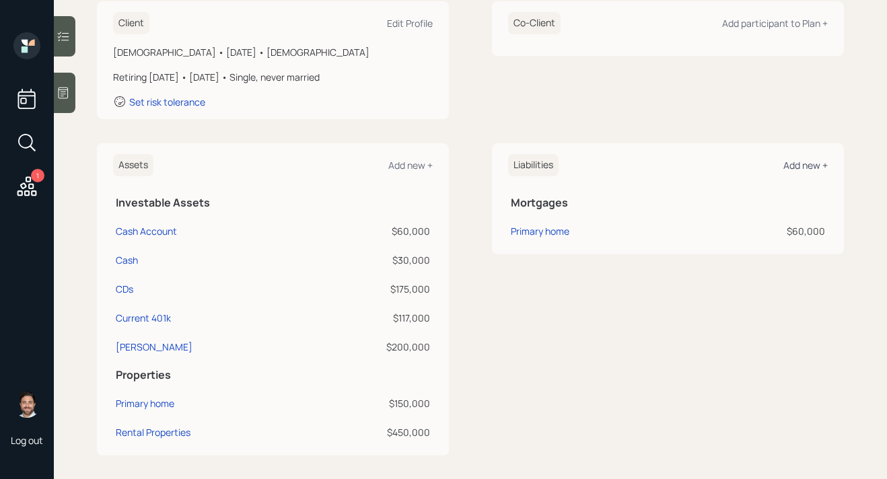
click at [799, 166] on div "Add new +" at bounding box center [806, 165] width 44 height 13
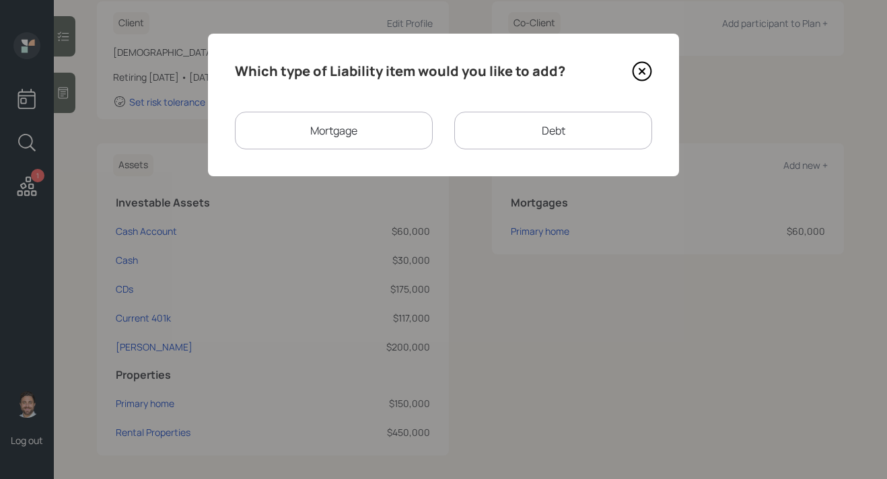
click at [398, 142] on div "Mortgage" at bounding box center [334, 131] width 198 height 38
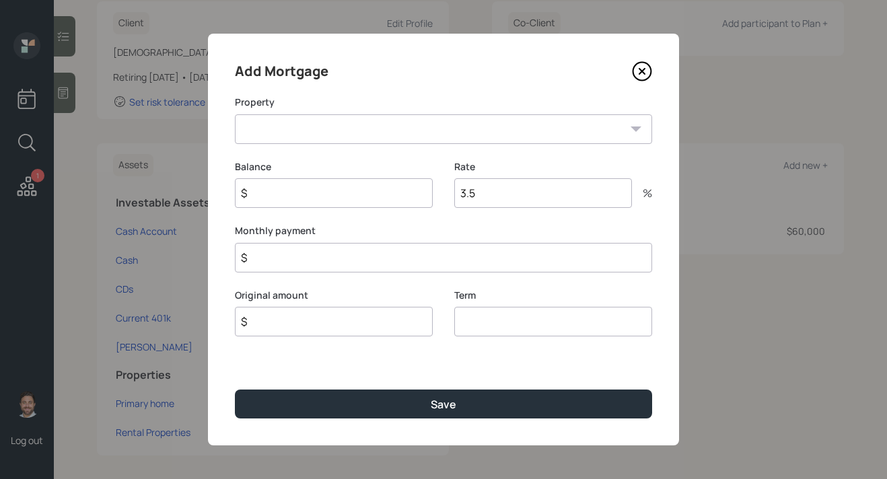
click at [399, 134] on select "Rental Properties" at bounding box center [443, 129] width 417 height 30
select select "dd240a1e-71a2-49d8-9374-57420158c64a"
click at [235, 114] on select "Rental Properties" at bounding box center [443, 129] width 417 height 30
click at [347, 193] on input "$" at bounding box center [334, 193] width 198 height 30
type input "$ 28,000"
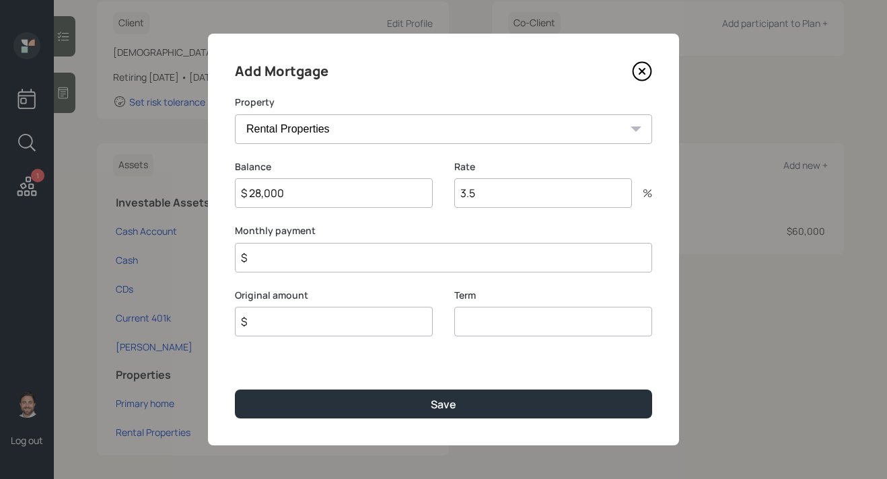
click at [329, 323] on input "$" at bounding box center [334, 322] width 198 height 30
type input "$ 28,000"
click at [482, 325] on input "number" at bounding box center [554, 322] width 198 height 30
type input "30"
click at [467, 250] on input "$" at bounding box center [443, 258] width 417 height 30
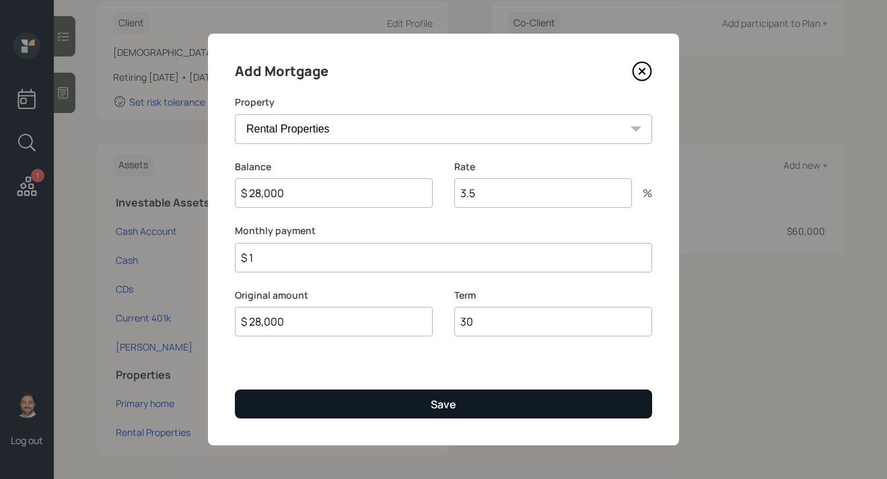
type input "$ 1"
click at [424, 403] on button "Save" at bounding box center [443, 404] width 417 height 29
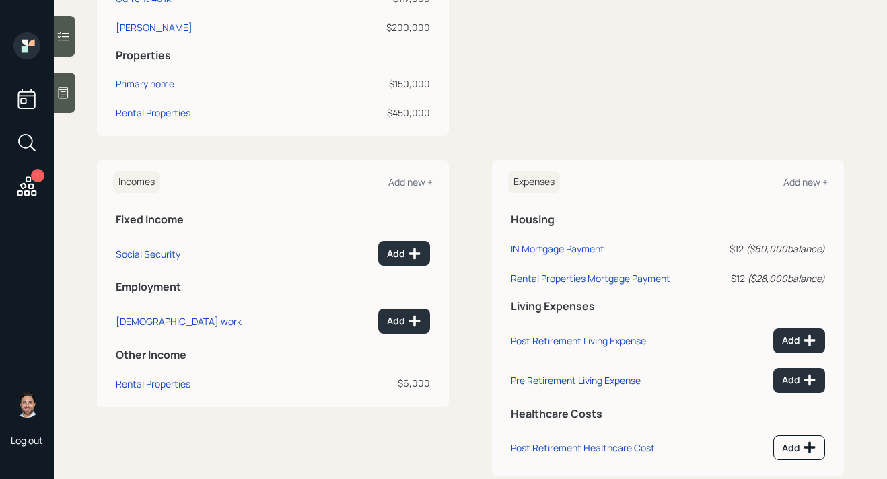
scroll to position [524, 0]
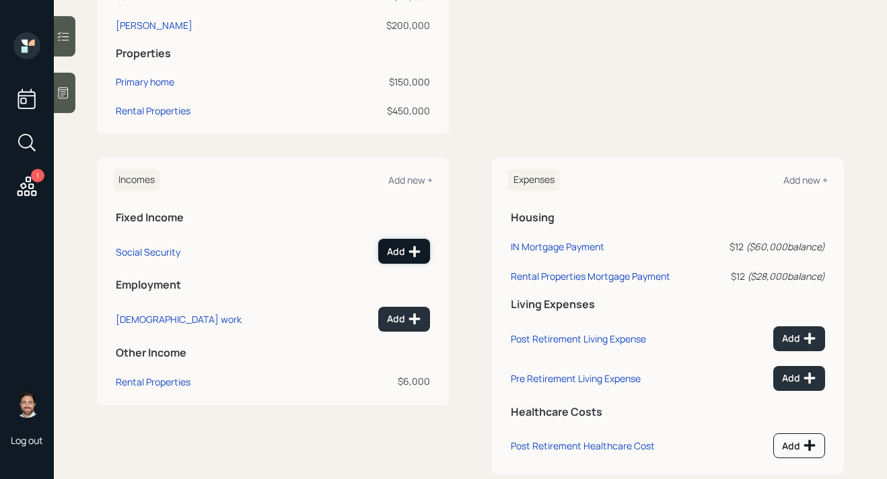
click at [404, 253] on div "Add" at bounding box center [404, 251] width 34 height 13
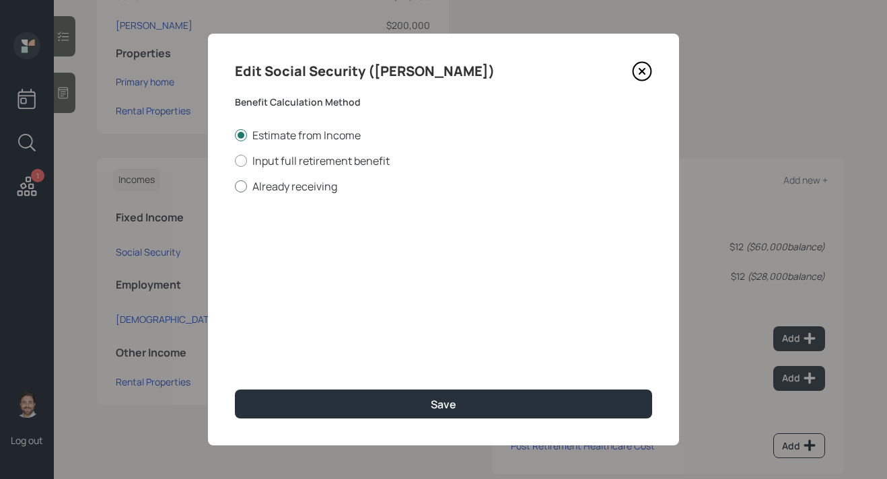
click at [310, 192] on label "Already receiving" at bounding box center [443, 186] width 417 height 15
click at [235, 187] on input "Already receiving" at bounding box center [234, 186] width 1 height 1
radio input "true"
click at [317, 245] on input "$" at bounding box center [443, 243] width 417 height 30
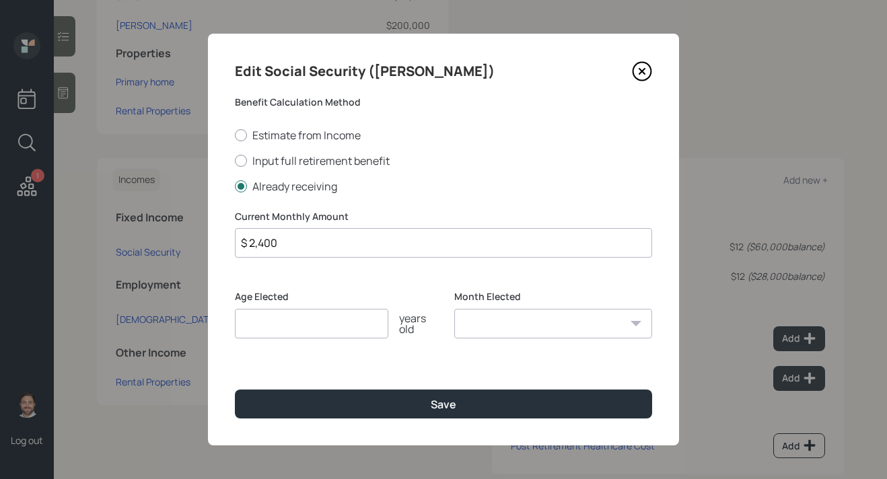
type input "$ 2,400"
click at [312, 329] on input "number" at bounding box center [312, 324] width 154 height 30
type input "67"
click at [475, 333] on select "January February March April May June July August September October November De…" at bounding box center [554, 324] width 198 height 30
select select "1"
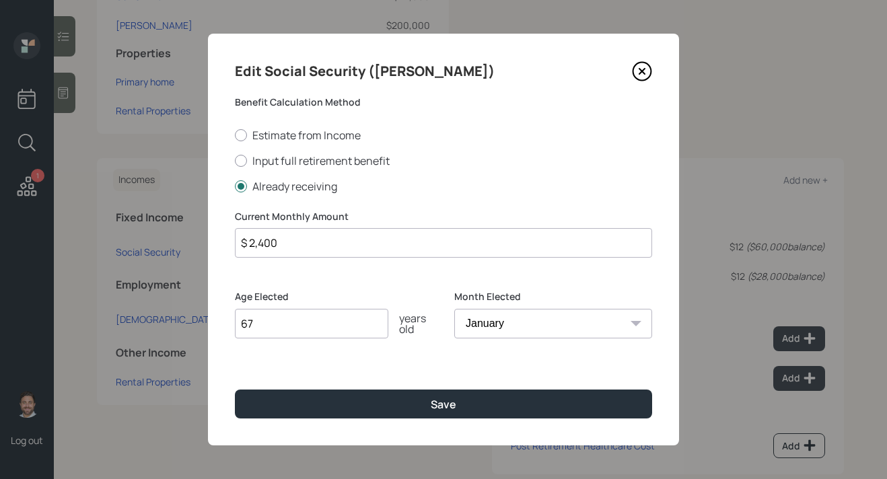
click at [455, 309] on select "January February March April May June July August September October November De…" at bounding box center [554, 324] width 198 height 30
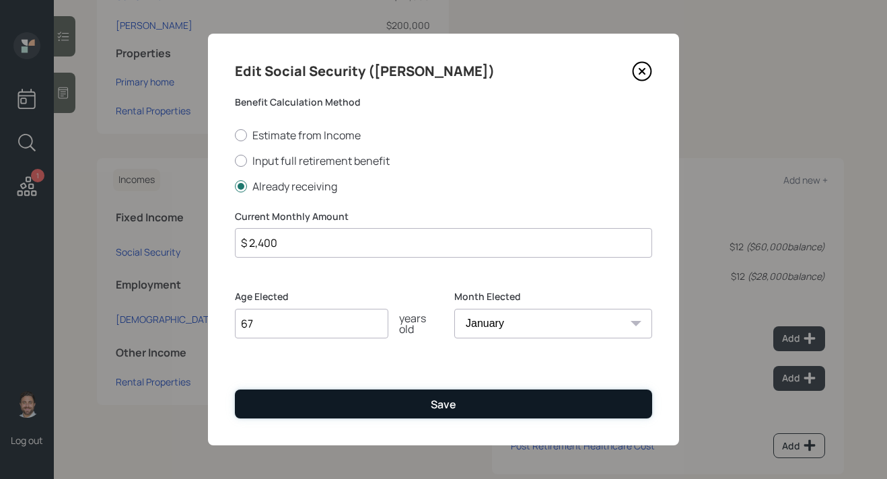
click at [444, 405] on div "Save" at bounding box center [444, 404] width 26 height 15
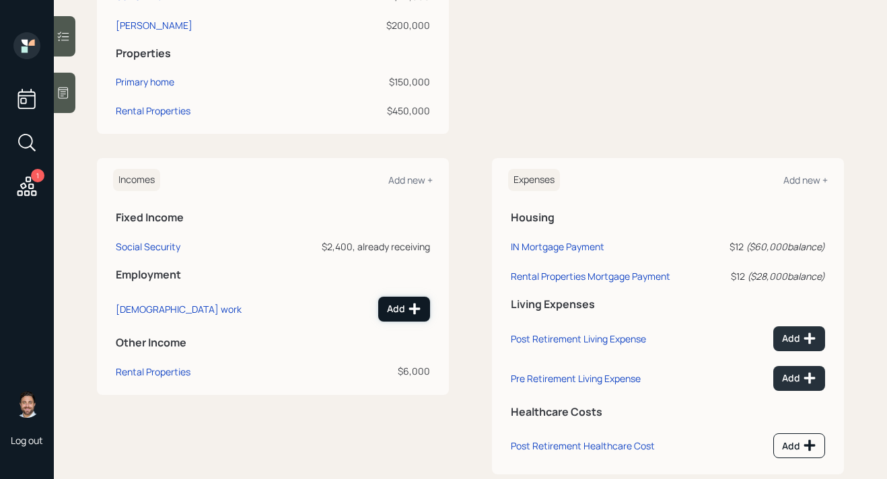
click at [406, 305] on div "Add" at bounding box center [404, 308] width 34 height 13
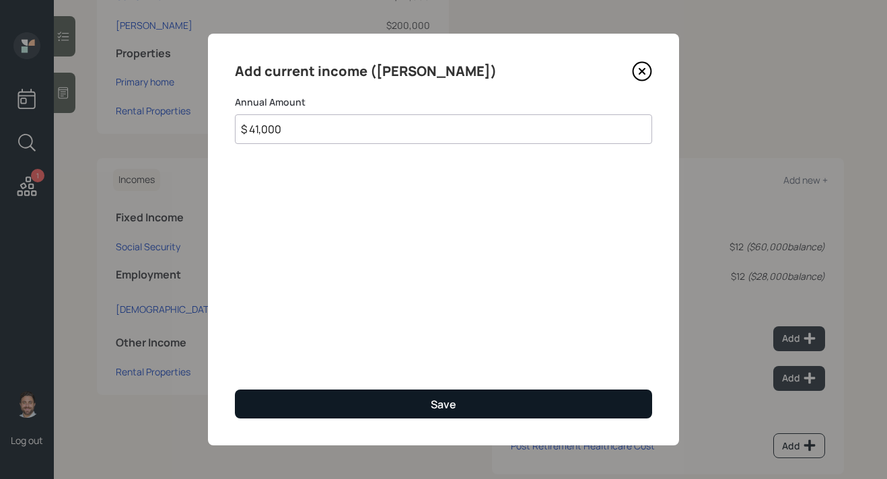
type input "$ 41,000"
click at [426, 403] on button "Save" at bounding box center [443, 404] width 417 height 29
